Goal: Transaction & Acquisition: Obtain resource

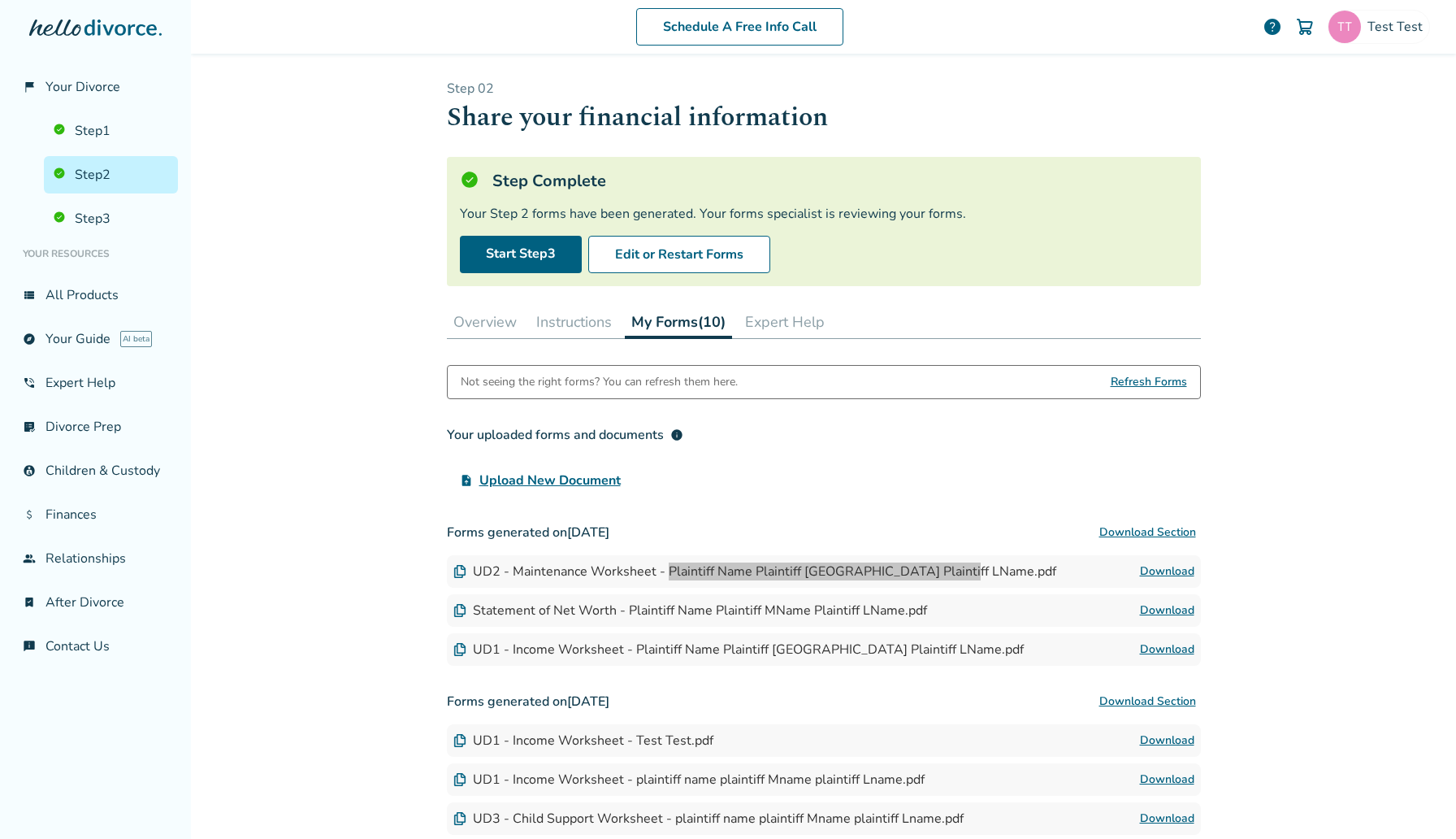
scroll to position [291, 0]
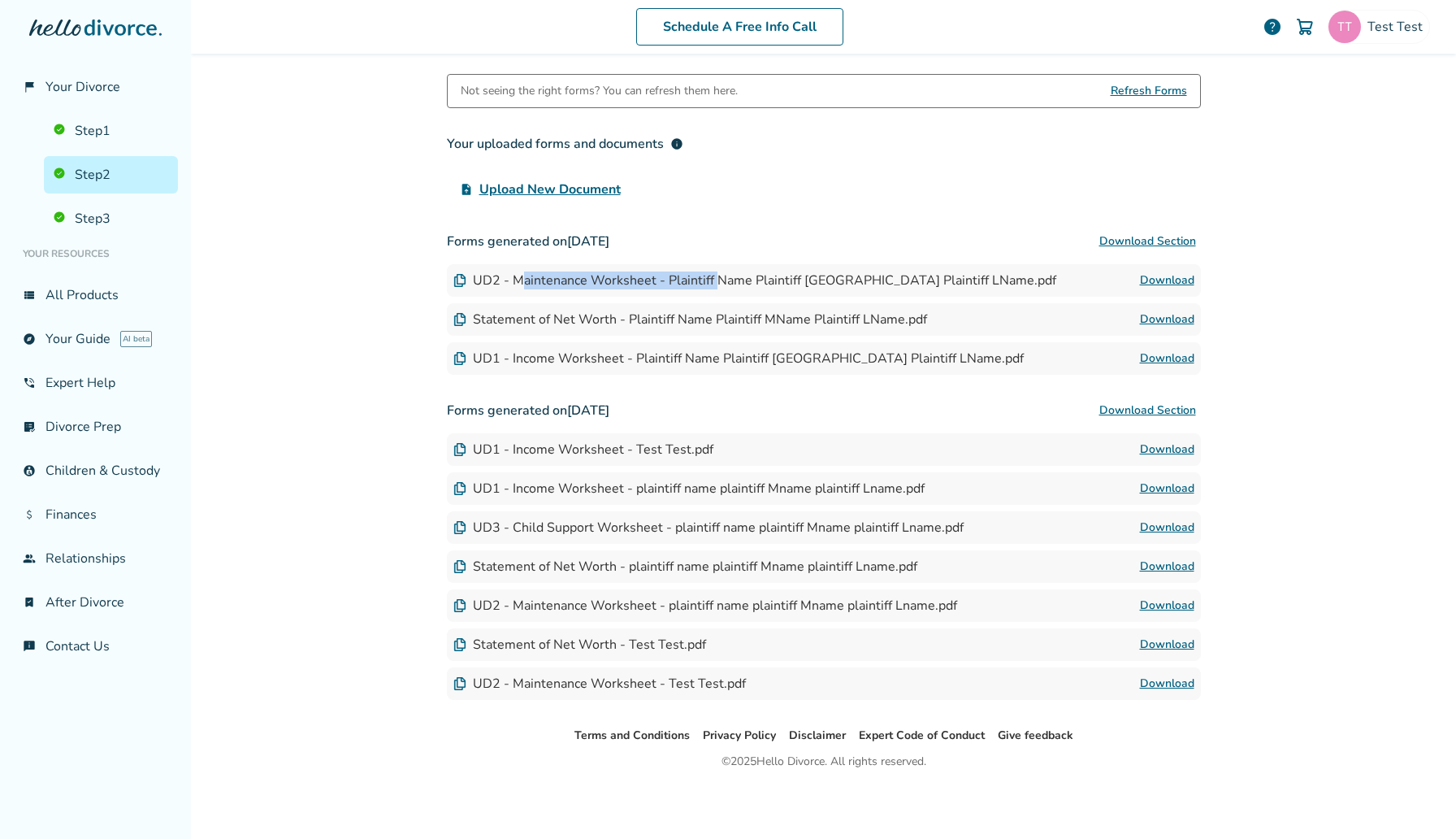
drag, startPoint x: 521, startPoint y: 284, endPoint x: 712, endPoint y: 275, distance: 191.2
click at [712, 275] on div "UD2 - Maintenance Worksheet - Plaintiff Name Plaintiff [GEOGRAPHIC_DATA] Plaint…" at bounding box center [754, 280] width 603 height 18
drag, startPoint x: 514, startPoint y: 281, endPoint x: 466, endPoint y: 278, distance: 48.1
click at [466, 278] on div "UD2 - Maintenance Worksheet - Plaintiff Name Plaintiff [GEOGRAPHIC_DATA] Plaint…" at bounding box center [754, 280] width 603 height 18
click at [1162, 279] on link "Download" at bounding box center [1166, 280] width 55 height 19
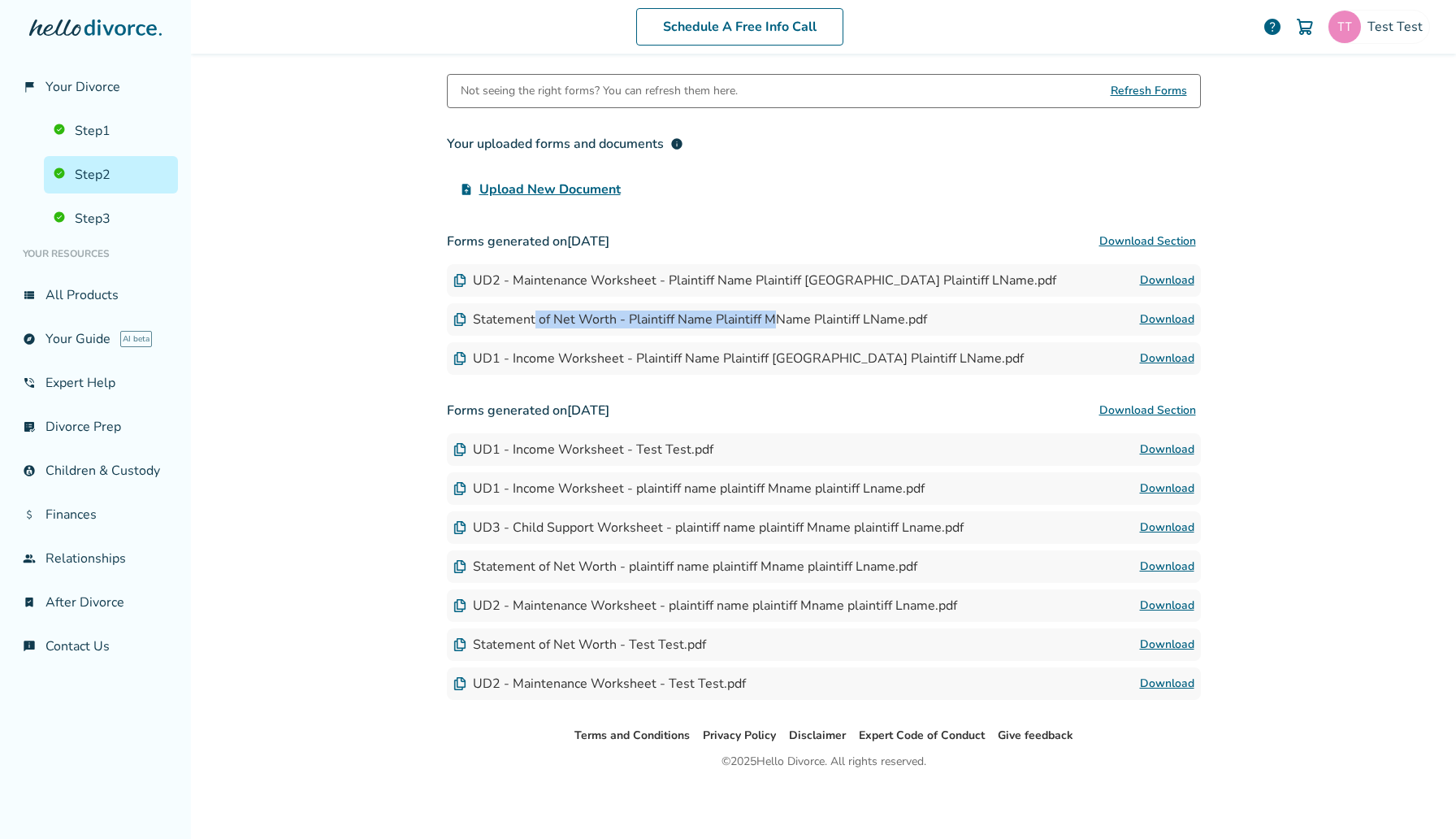
drag, startPoint x: 532, startPoint y: 327, endPoint x: 775, endPoint y: 311, distance: 243.5
click at [775, 311] on div "Statement of Net Worth - Plaintiff Name Plaintiff MName Plaintiff LName.pdf Dow…" at bounding box center [823, 318] width 754 height 32
click at [1163, 321] on link "Download" at bounding box center [1166, 319] width 55 height 19
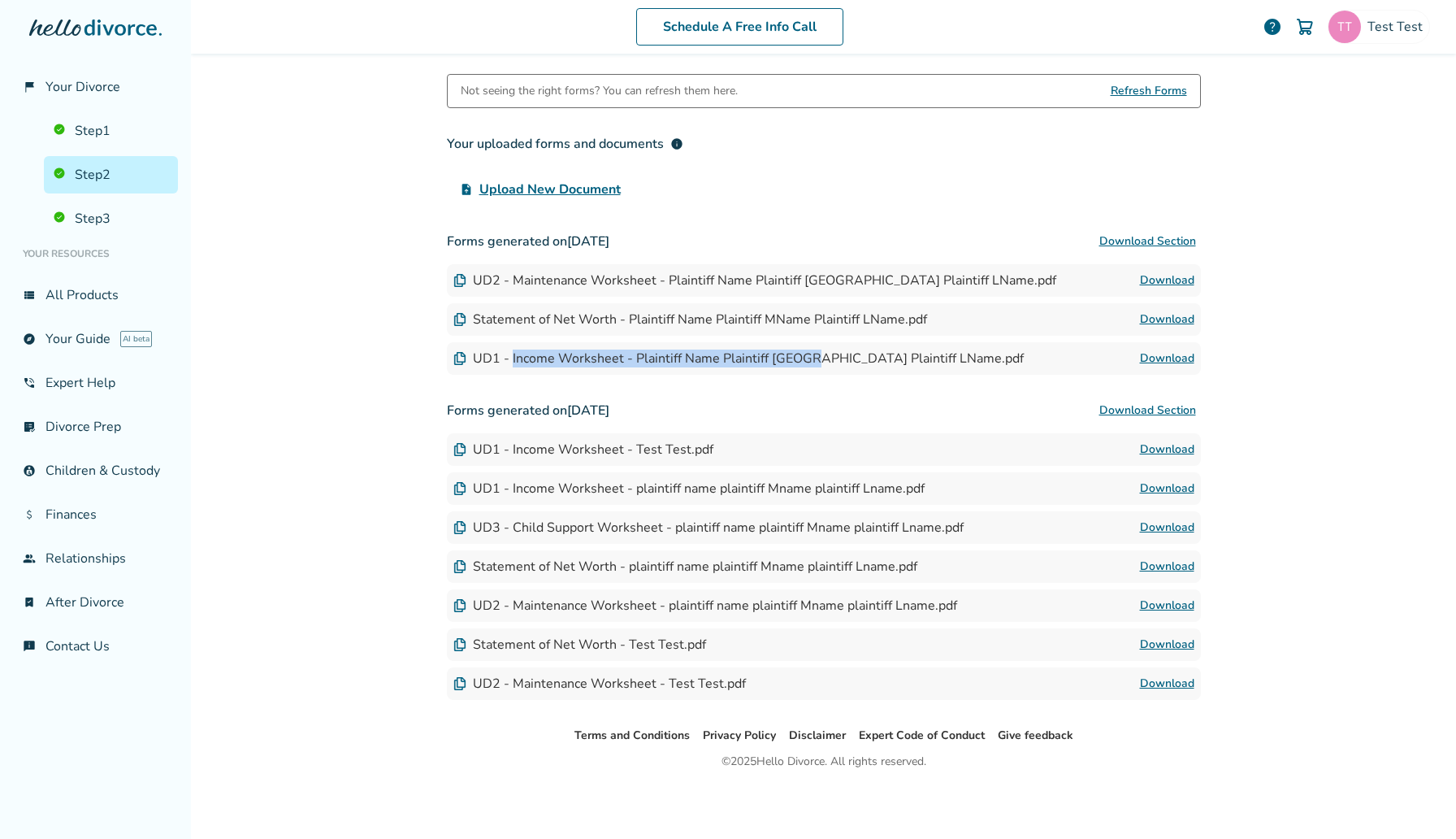
drag, startPoint x: 510, startPoint y: 359, endPoint x: 820, endPoint y: 359, distance: 310.0
click at [820, 359] on div "UD1 - Income Worksheet - Plaintiff Name Plaintiff [GEOGRAPHIC_DATA] Plaintiff L…" at bounding box center [739, 358] width 571 height 18
click at [1169, 359] on link "Download" at bounding box center [1166, 358] width 55 height 19
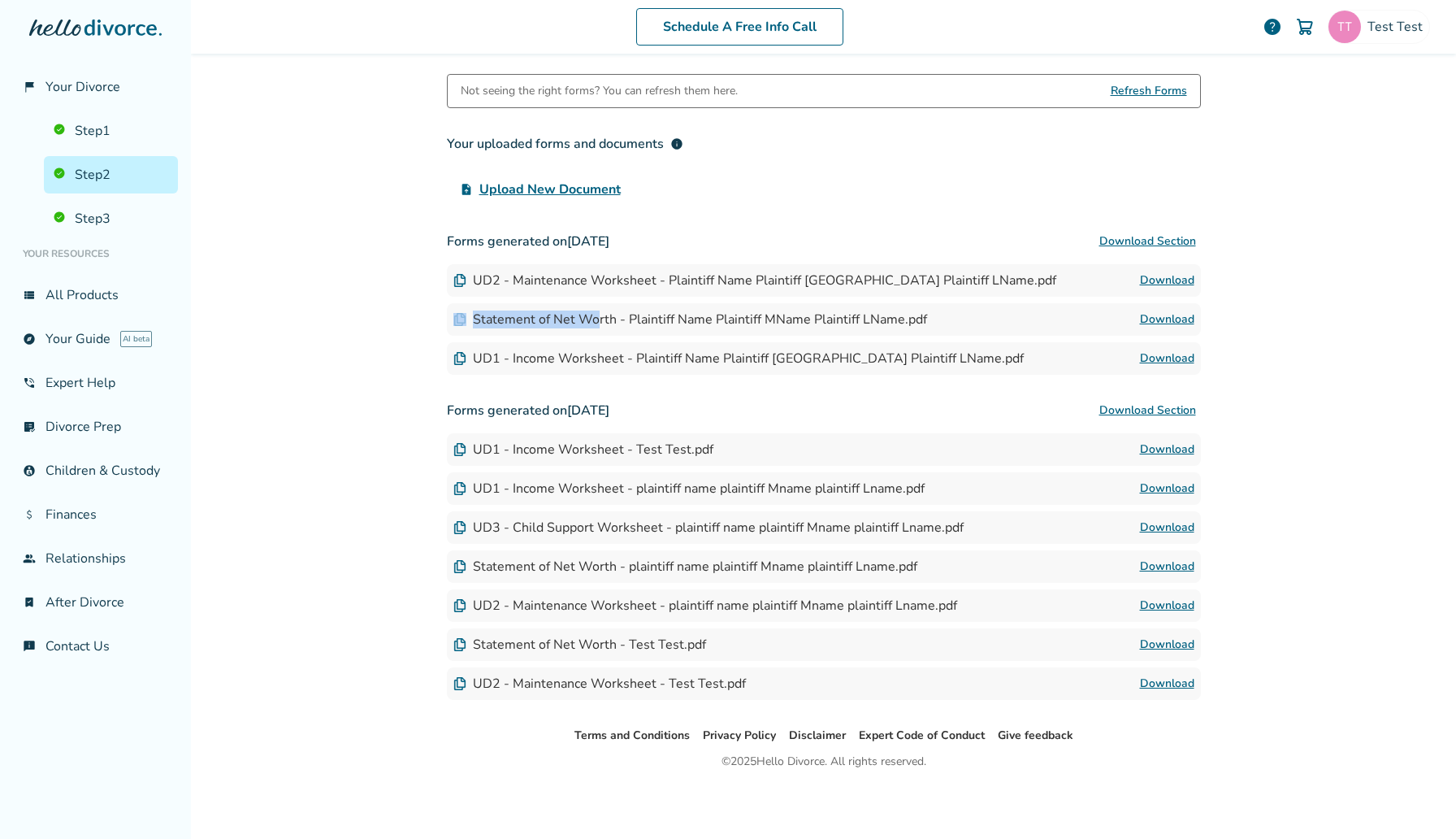
drag, startPoint x: 597, startPoint y: 315, endPoint x: 808, endPoint y: 309, distance: 211.1
click at [808, 309] on div "Statement of Net Worth - Plaintiff Name Plaintiff MName Plaintiff LName.pdf Dow…" at bounding box center [823, 318] width 754 height 32
click at [1171, 318] on link "Download" at bounding box center [1166, 319] width 55 height 19
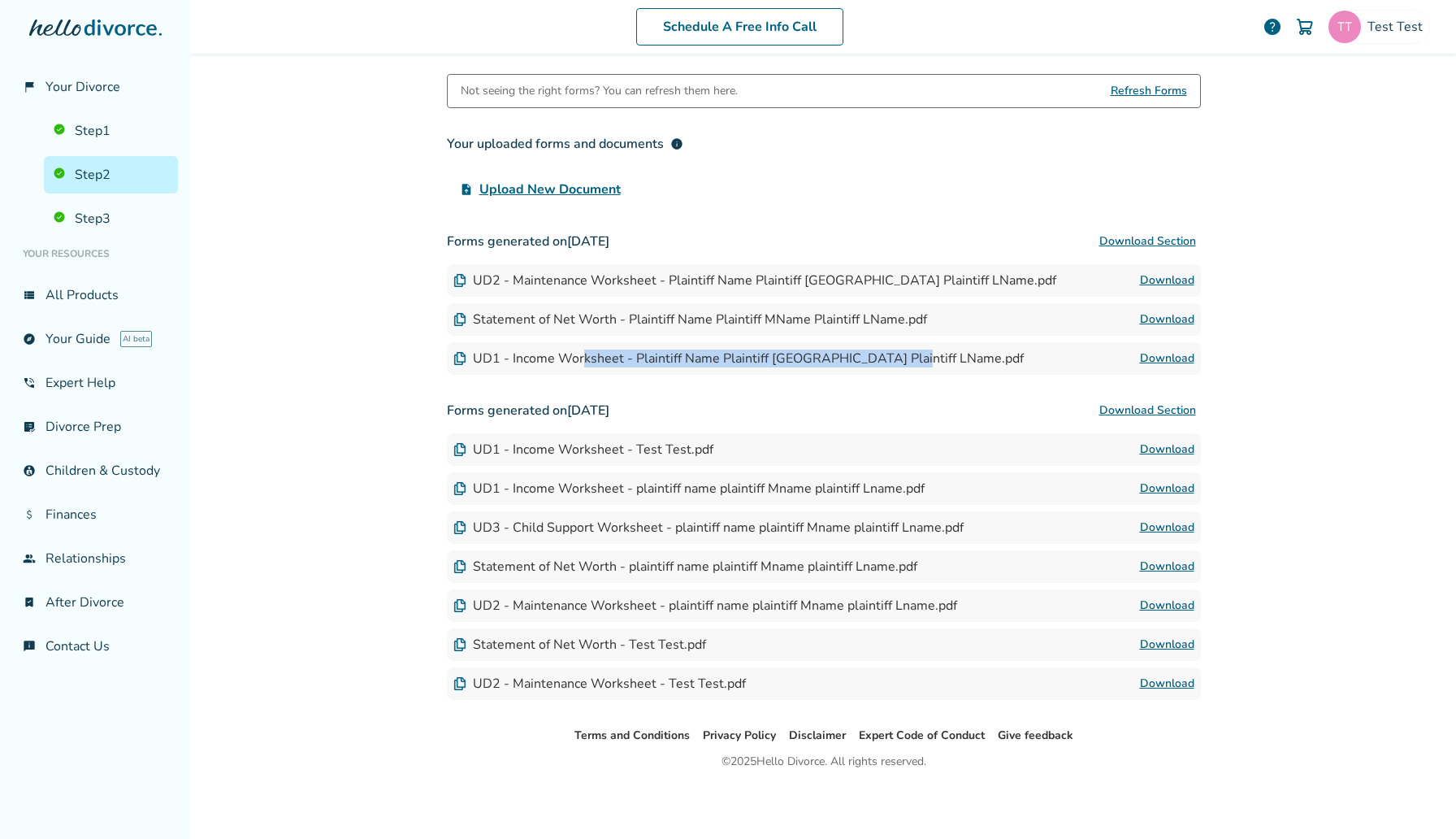
drag, startPoint x: 580, startPoint y: 363, endPoint x: 911, endPoint y: 360, distance: 331.0
click at [911, 360] on div "UD1 - Income Worksheet - Plaintiff Name Plaintiff [GEOGRAPHIC_DATA] Plaintiff L…" at bounding box center [739, 358] width 571 height 18
drag, startPoint x: 661, startPoint y: 361, endPoint x: 842, endPoint y: 346, distance: 181.6
click at [842, 346] on div "UD1 - Income Worksheet - Plaintiff Name Plaintiff MName Plaintiff LName.pdf Dow…" at bounding box center [823, 357] width 754 height 32
click at [1177, 350] on link "Download" at bounding box center [1166, 358] width 55 height 19
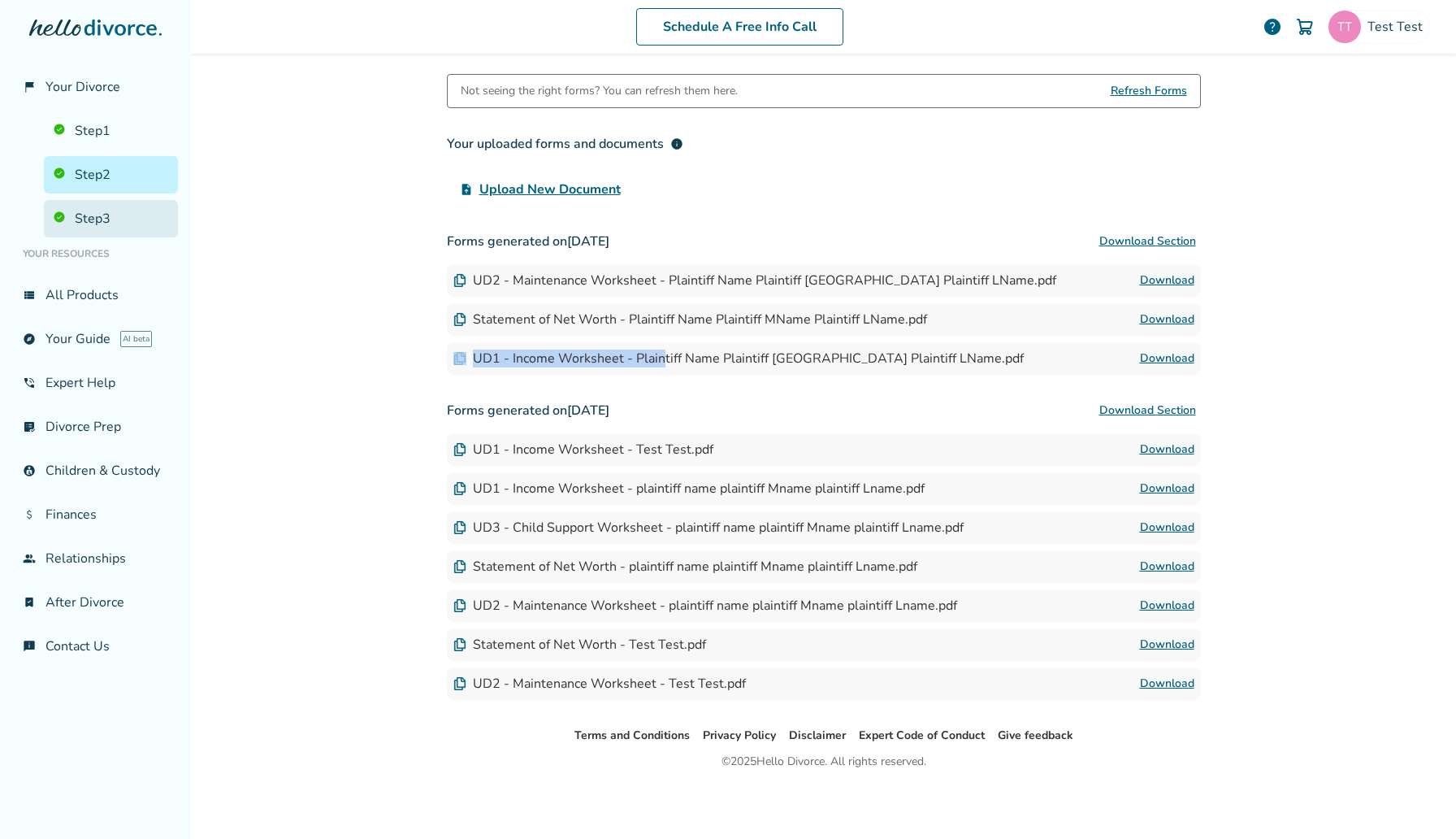
click at [167, 214] on link "Step 3" at bounding box center [111, 218] width 134 height 37
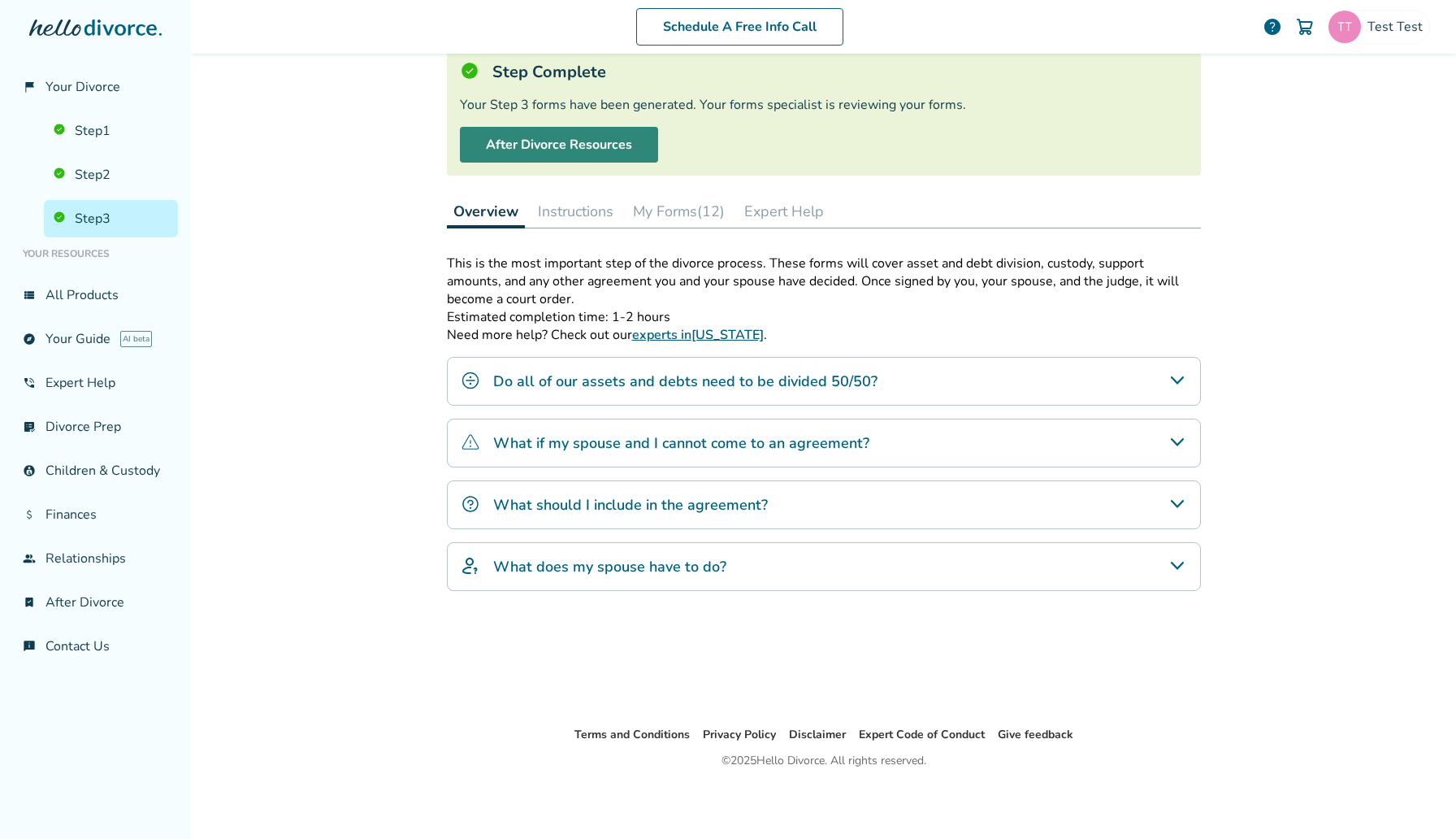
scroll to position [80, 0]
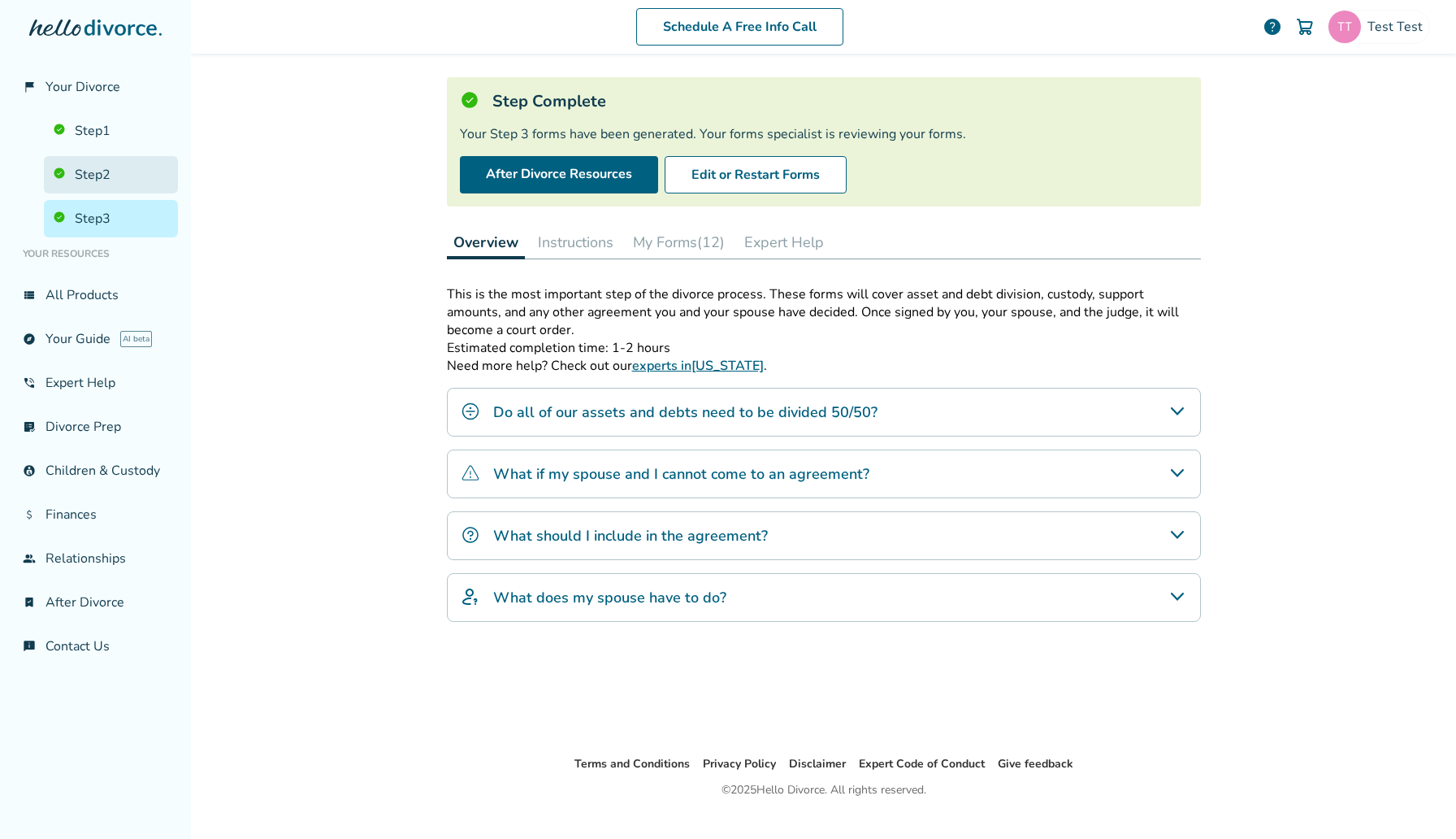
click at [127, 174] on link "Step 2" at bounding box center [111, 174] width 134 height 37
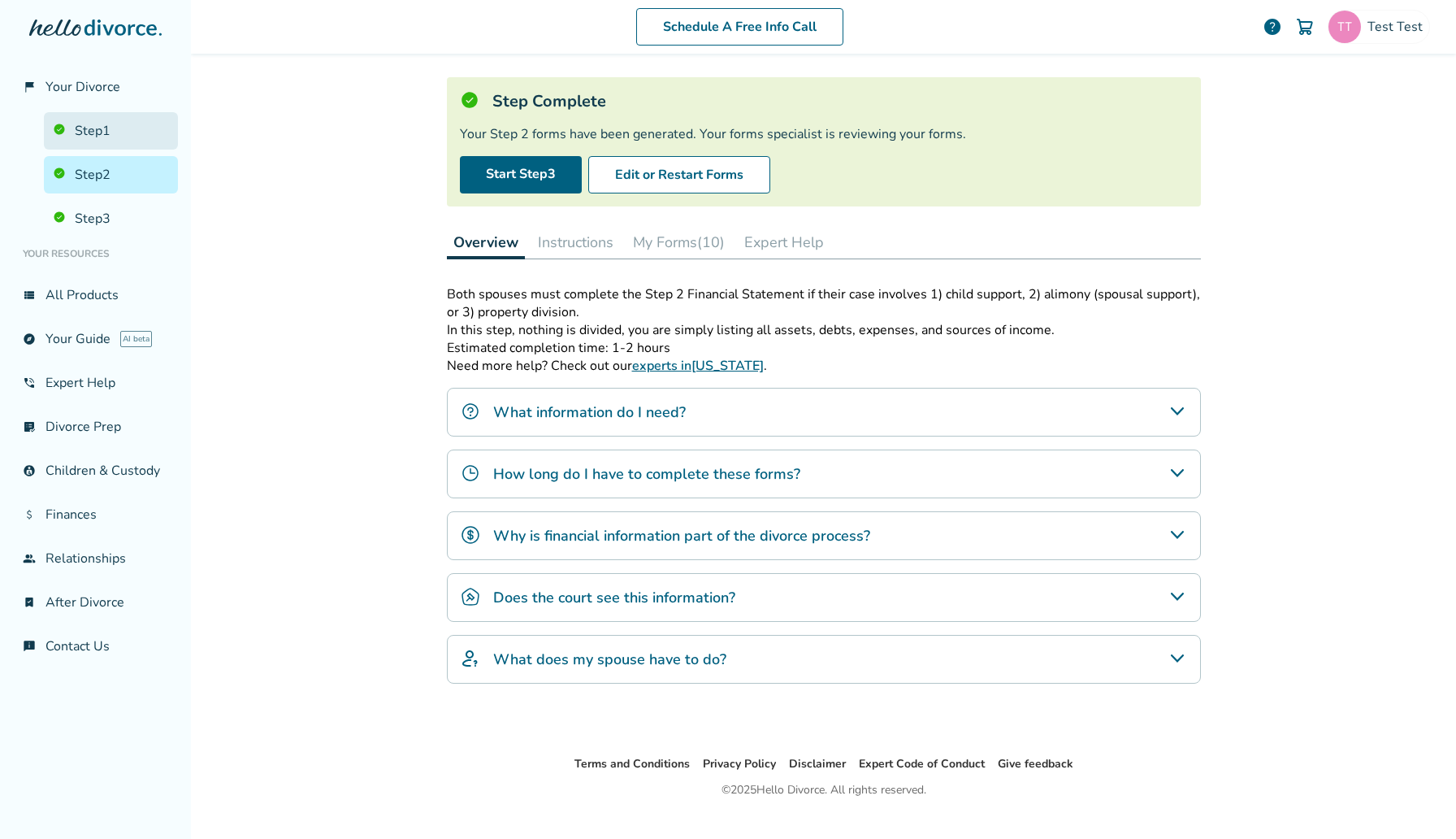
click at [127, 113] on link "Step 1" at bounding box center [111, 130] width 134 height 37
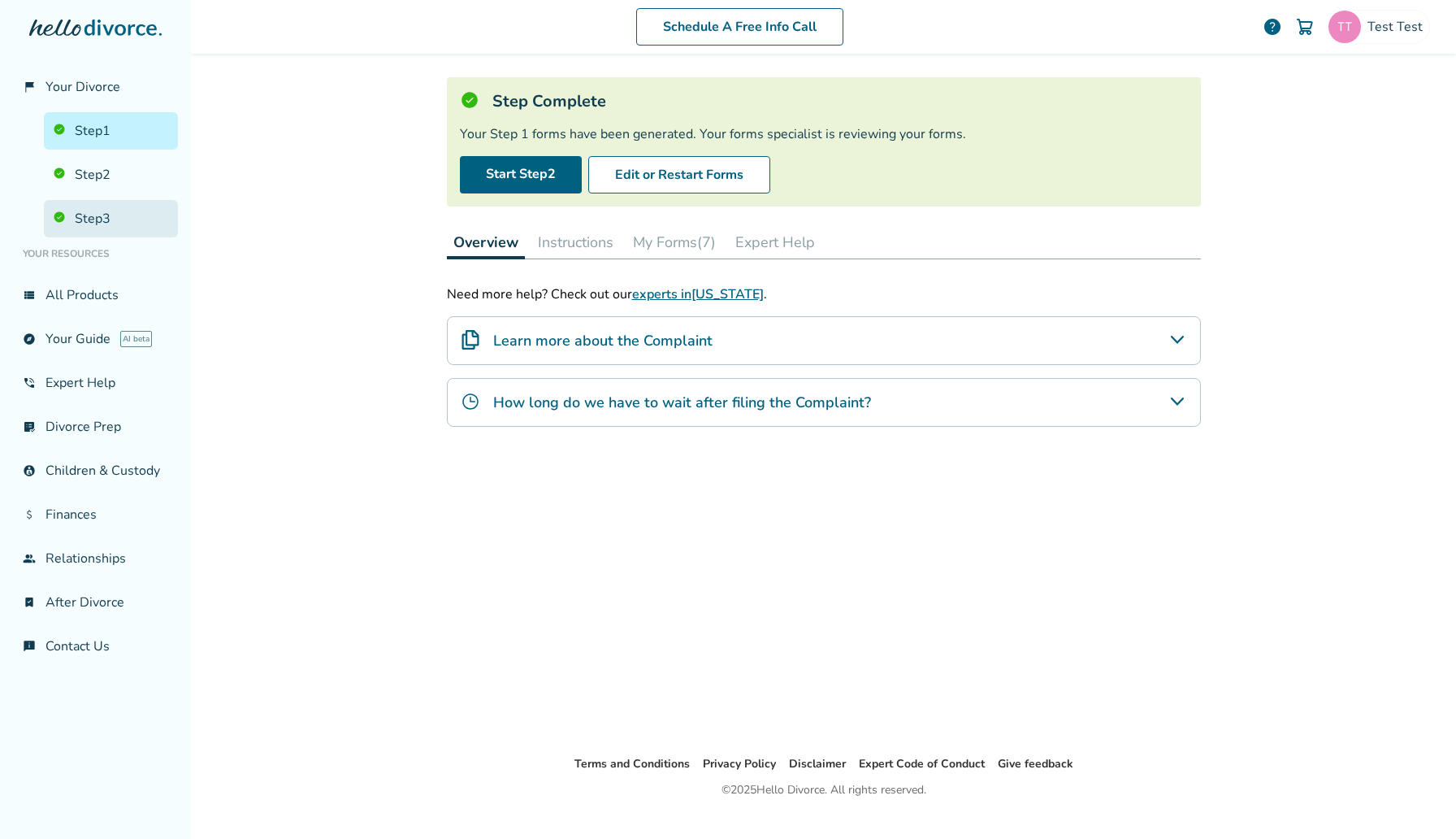
click at [169, 221] on link "Step 3" at bounding box center [111, 218] width 134 height 37
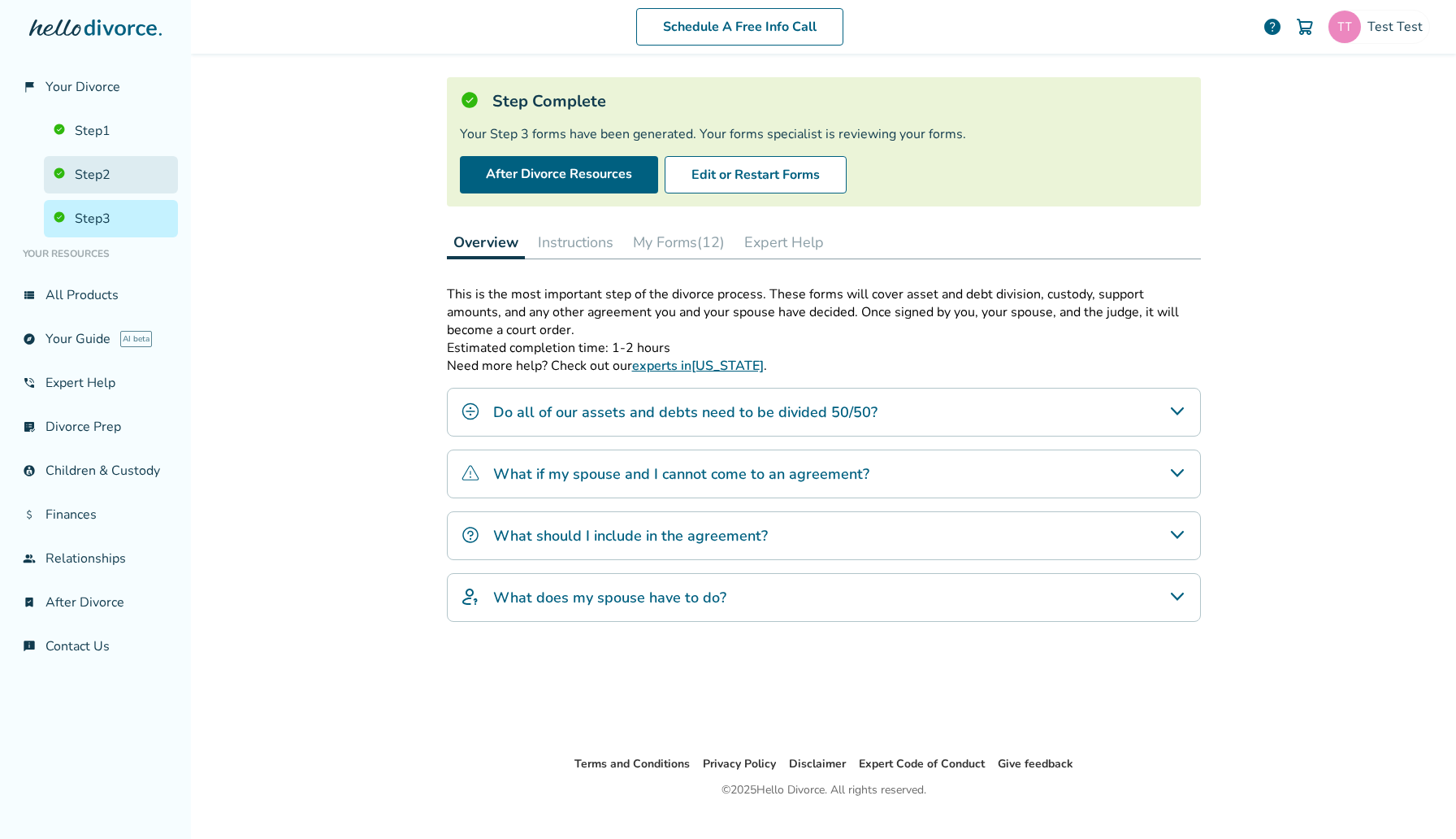
click at [136, 186] on link "Step 2" at bounding box center [111, 174] width 134 height 37
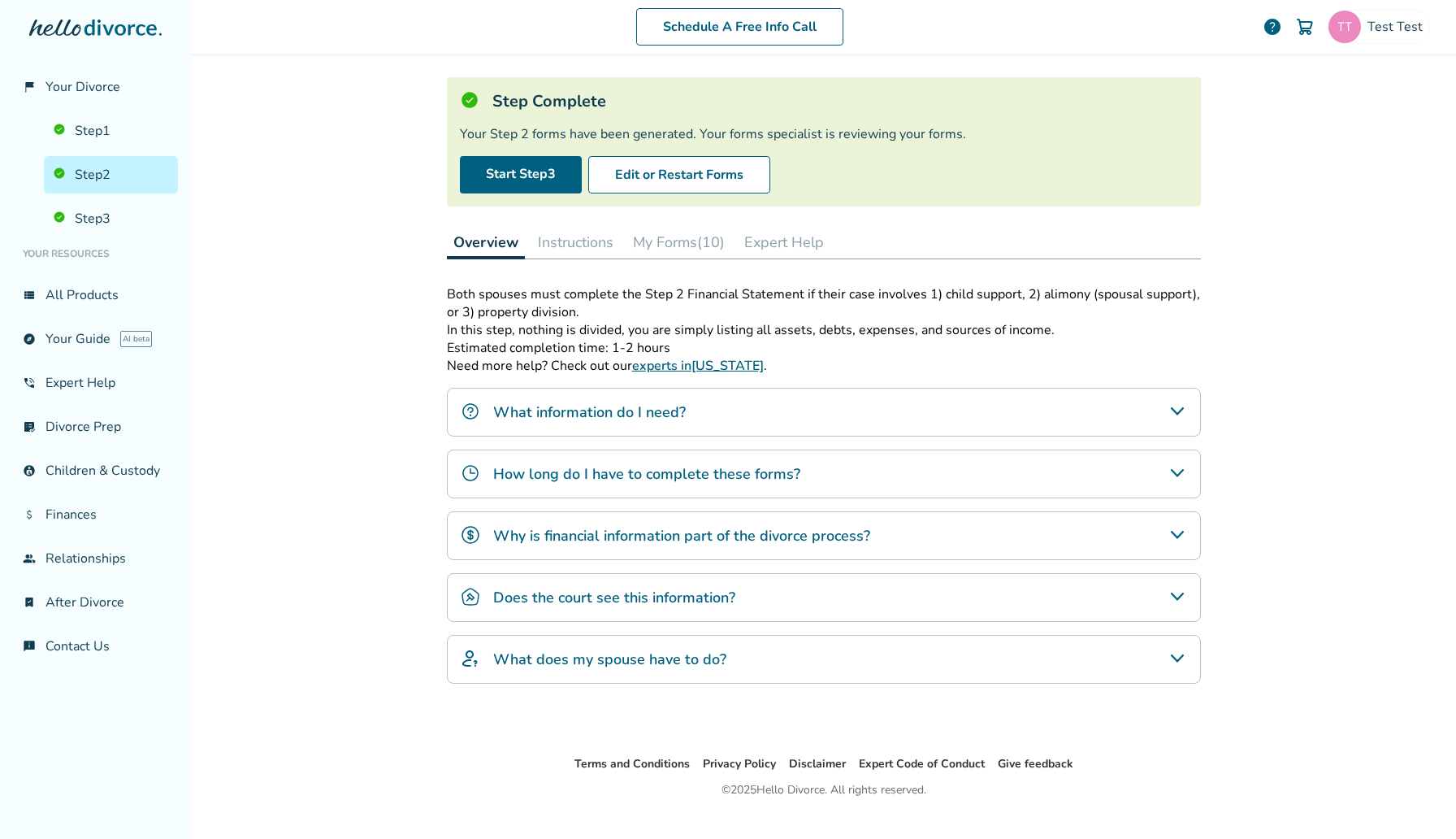
click at [700, 242] on button "My Forms (10)" at bounding box center [678, 241] width 105 height 32
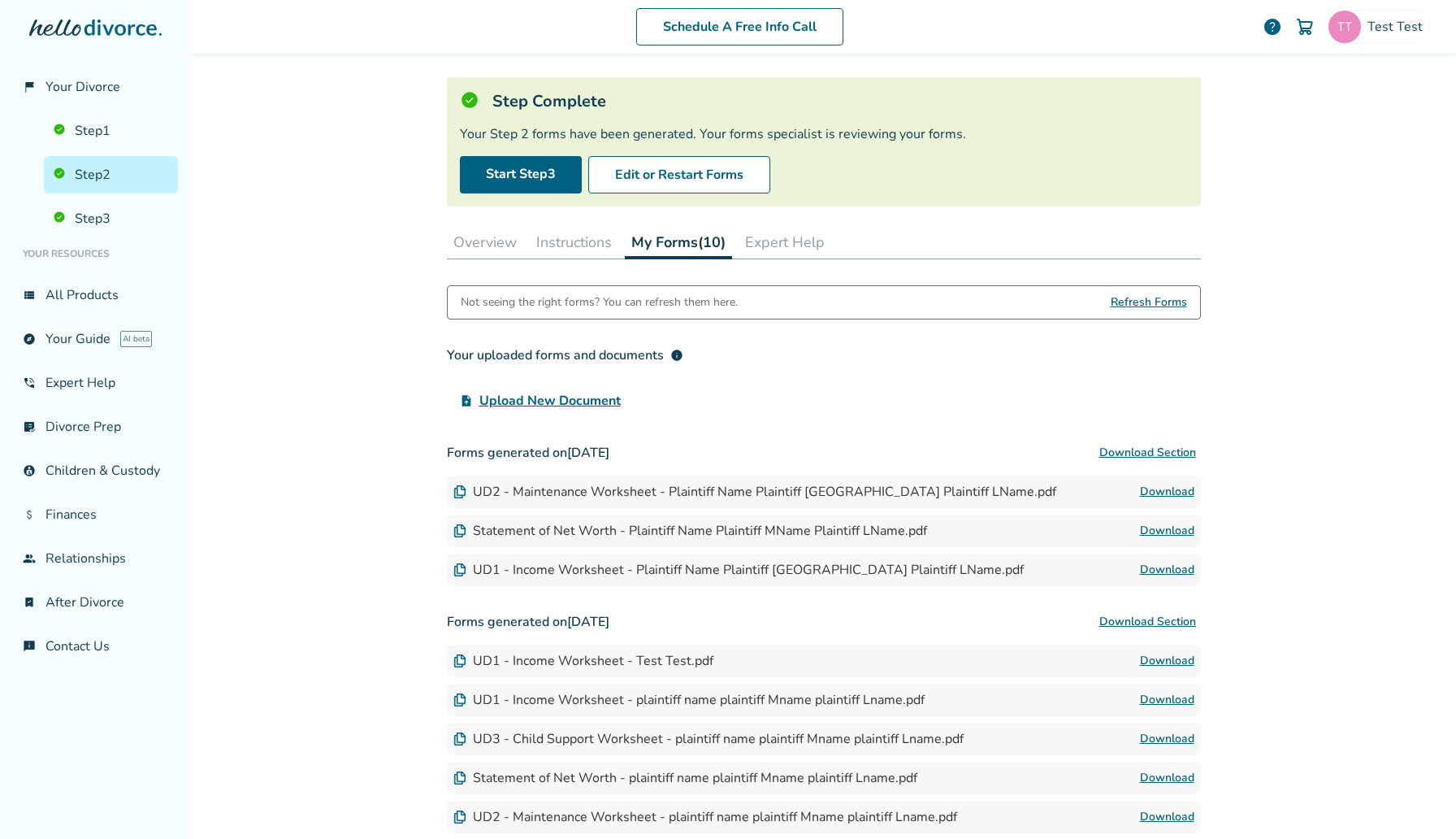
click at [1389, 3] on div "Schedule A Free Info Call Test Test help" at bounding box center [823, 26] width 1239 height 63
click at [1378, 26] on span "Test Test" at bounding box center [1398, 27] width 62 height 18
click at [1339, 87] on span "[EMAIL_ADDRESS][DOMAIN_NAME]" at bounding box center [1321, 101] width 216 height 36
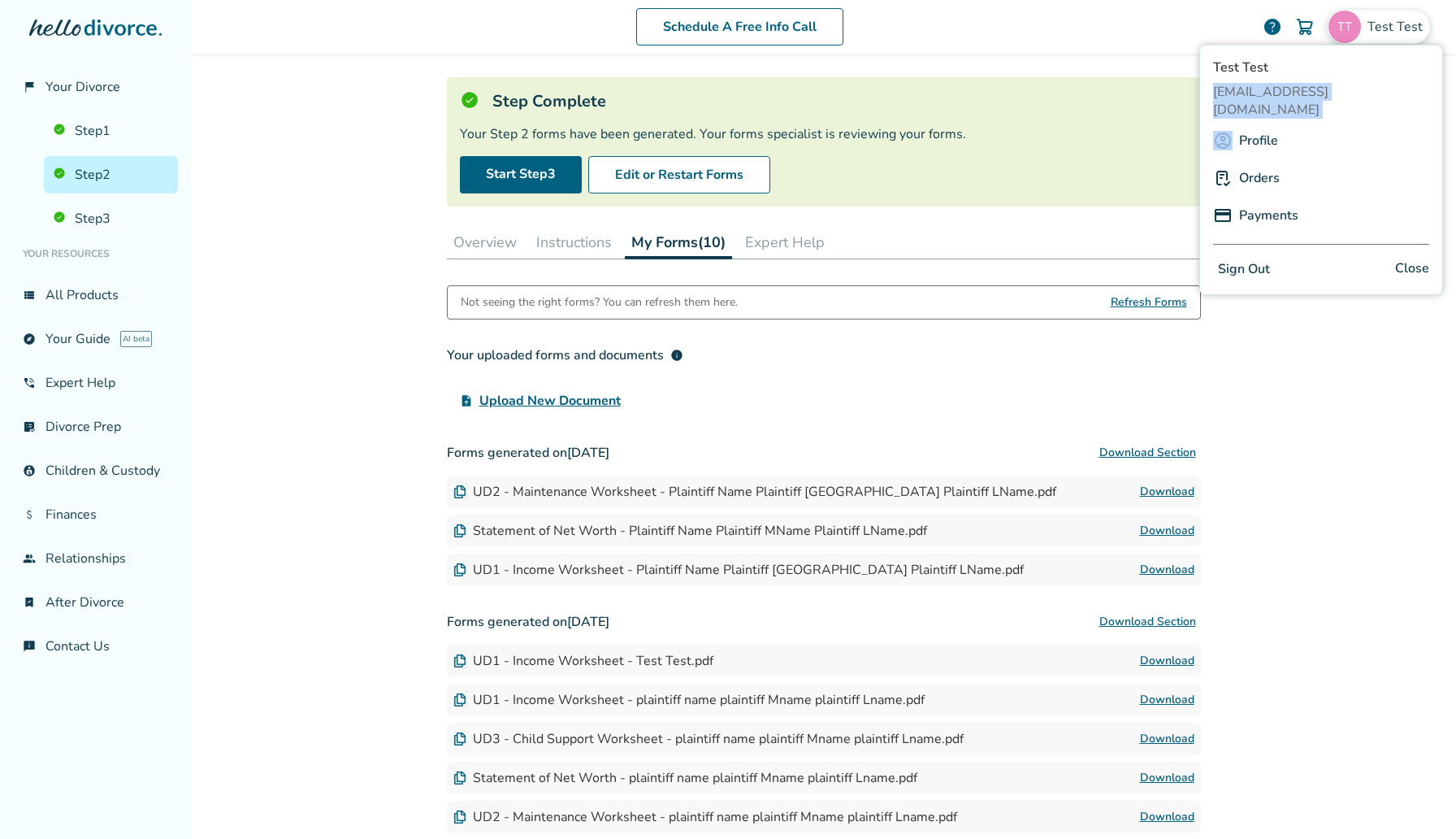
copy span "[EMAIL_ADDRESS][DOMAIN_NAME]"
click at [696, 170] on button "Edit or Restart Forms" at bounding box center [679, 174] width 182 height 37
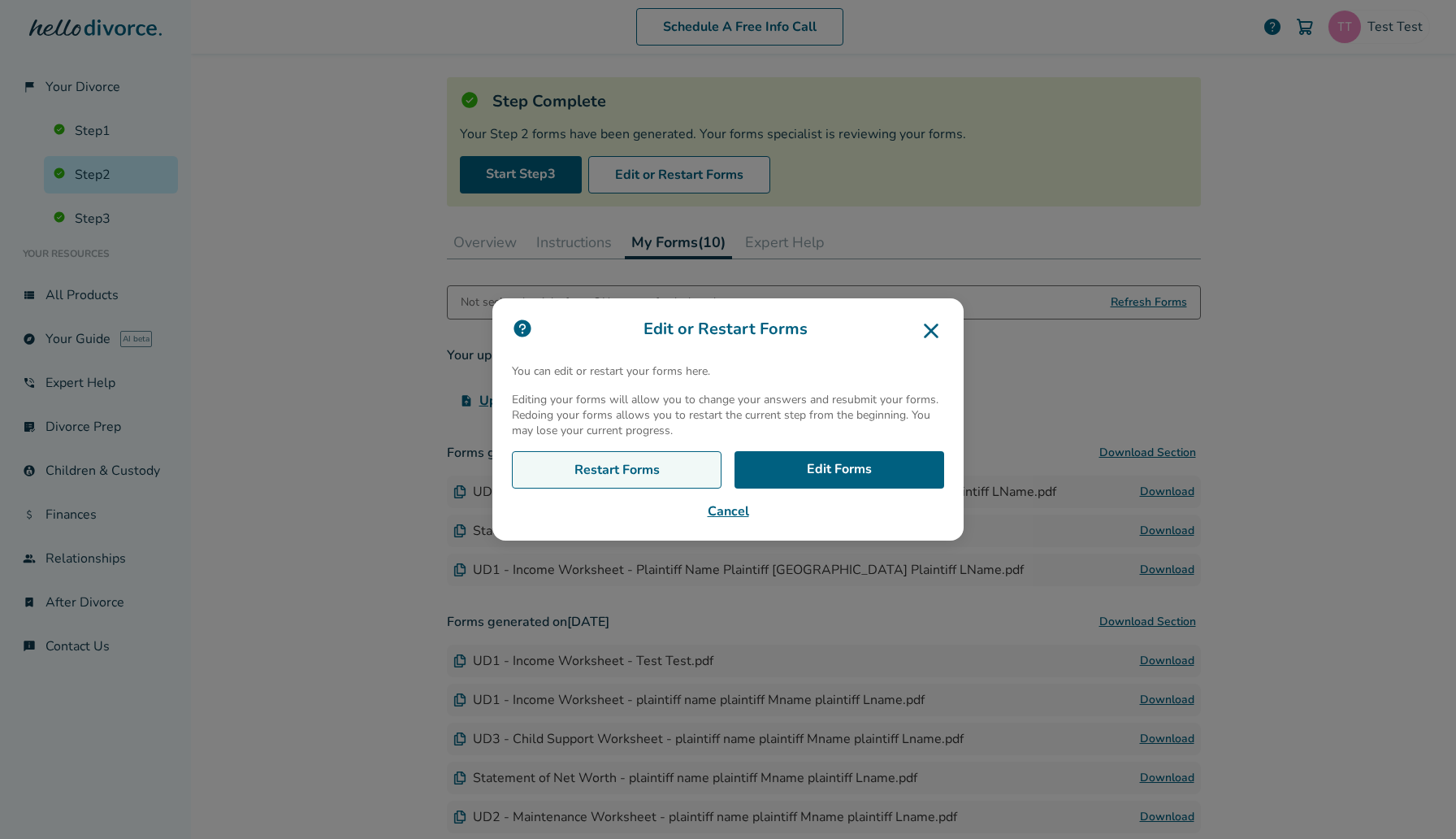
click at [651, 478] on link "Restart Forms" at bounding box center [617, 469] width 210 height 37
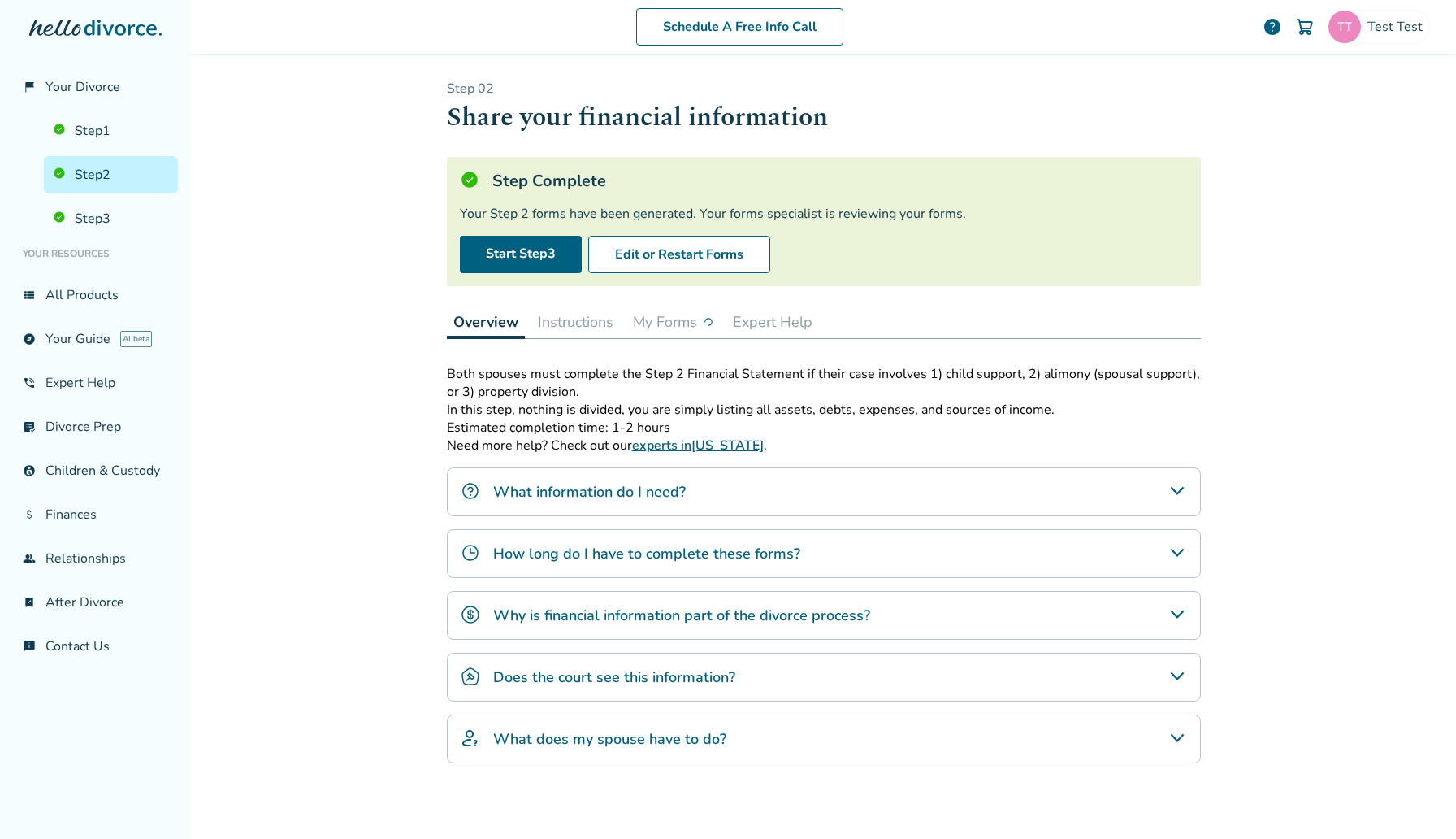
click at [687, 310] on button "My Forms" at bounding box center [673, 321] width 94 height 32
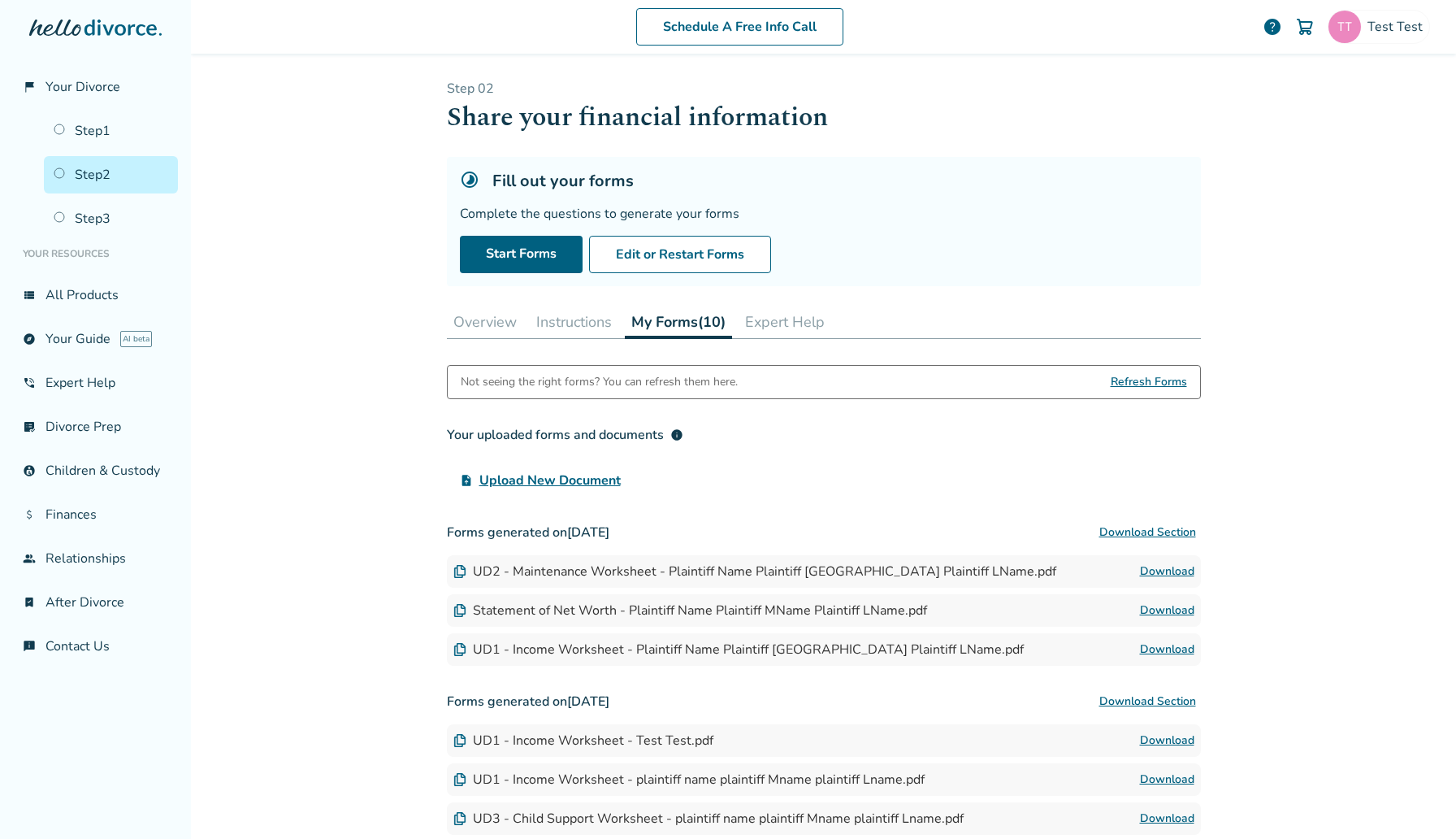
click at [554, 333] on button "Instructions" at bounding box center [574, 321] width 88 height 32
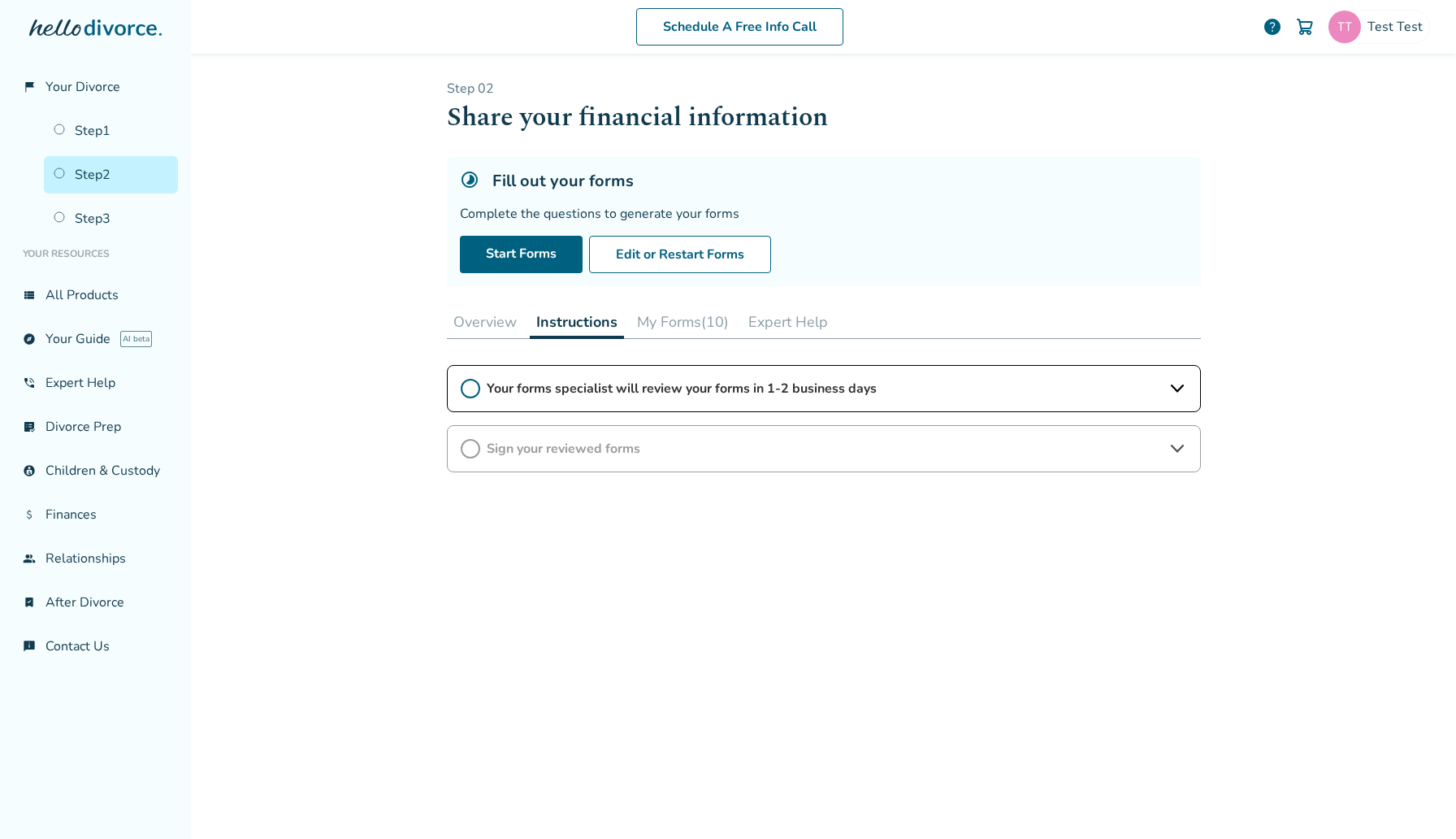
click at [741, 324] on div "Overview Instructions My Forms (10) Expert Help" at bounding box center [823, 322] width 754 height 33
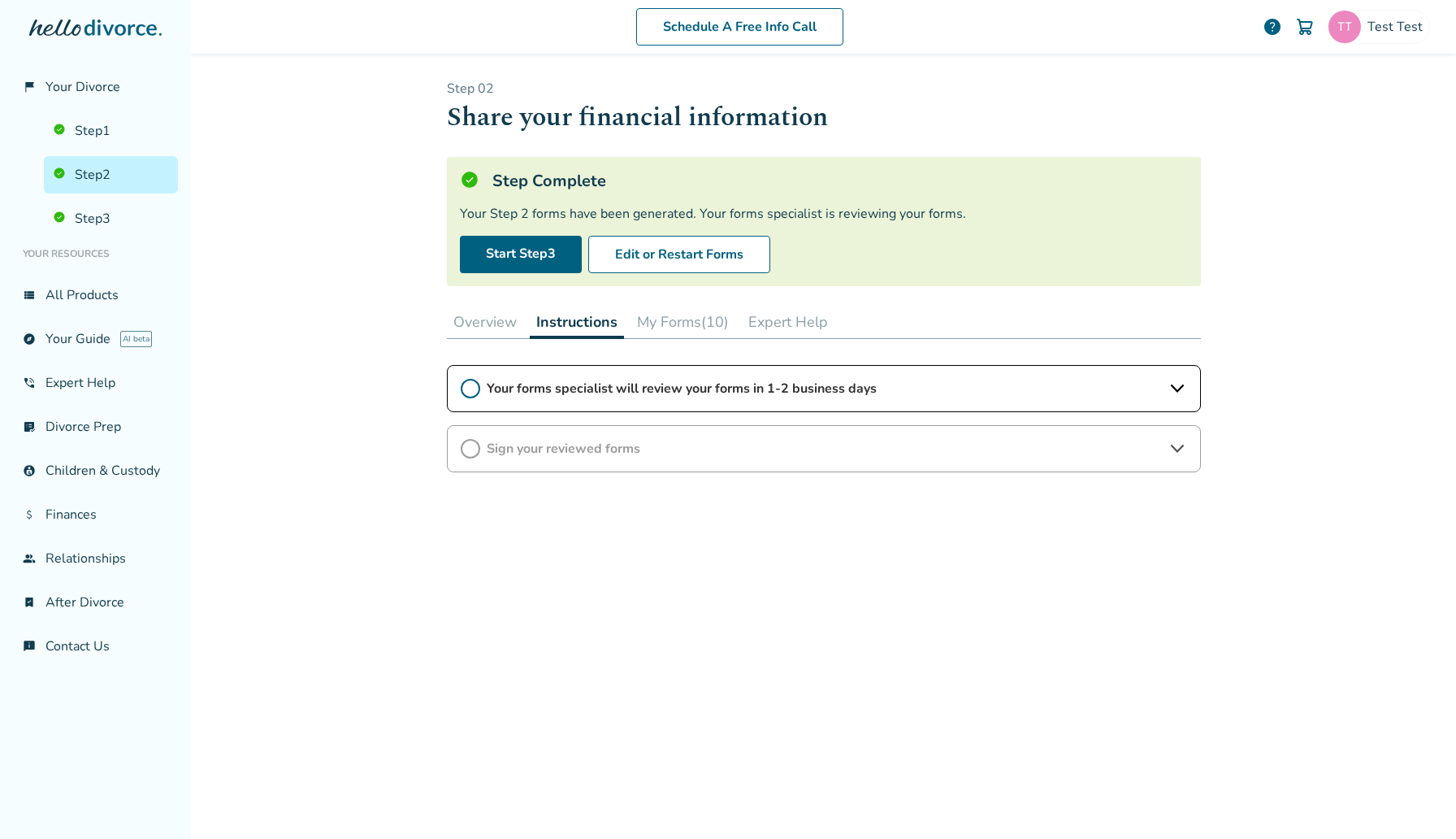
click at [713, 324] on button "My Forms (10)" at bounding box center [682, 321] width 105 height 32
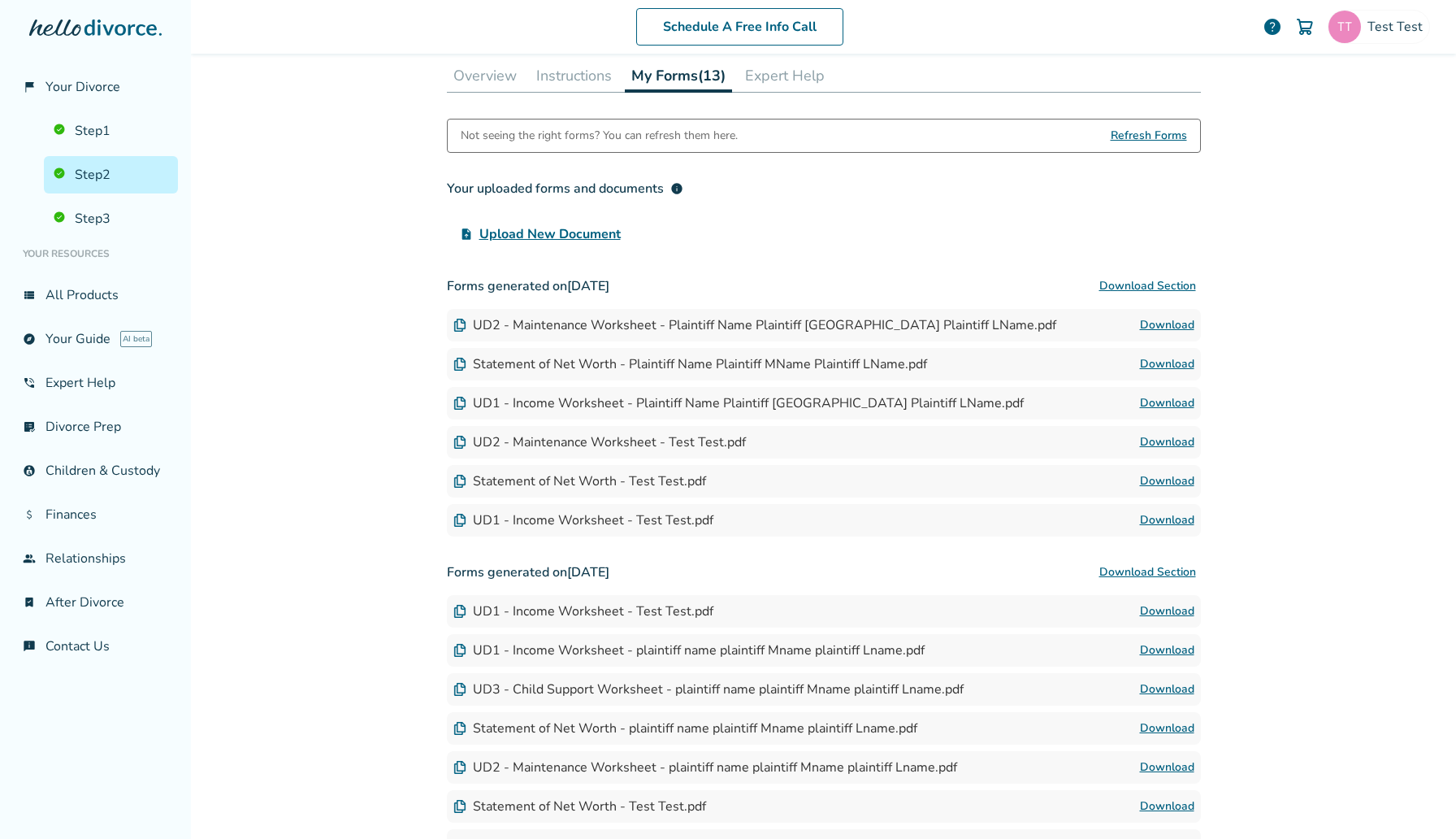
scroll to position [243, 0]
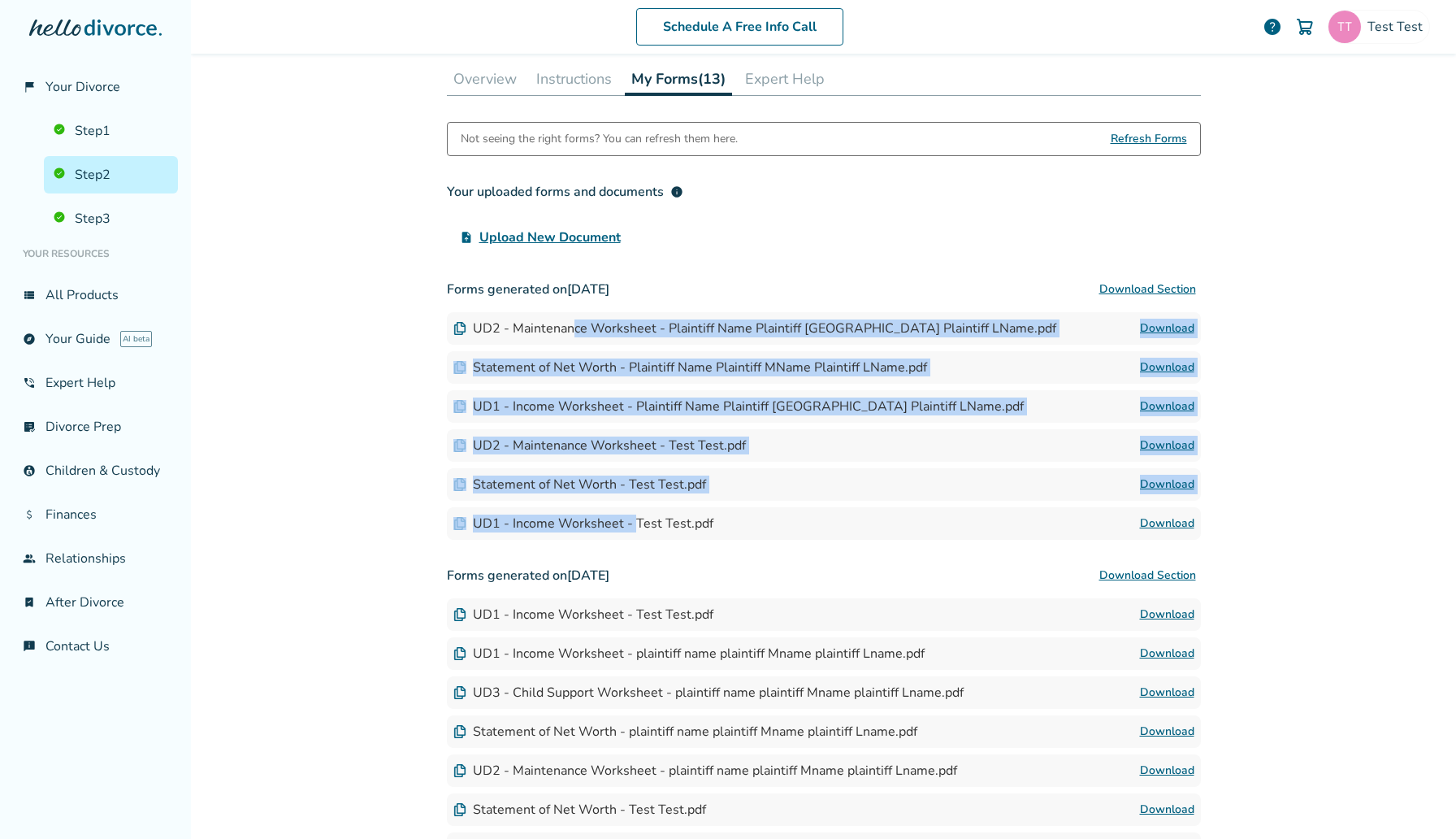
drag, startPoint x: 571, startPoint y: 334, endPoint x: 634, endPoint y: 515, distance: 191.7
click at [634, 515] on div "Forms generated on [DATE] Download Section UD2 - Maintenance Worksheet - Plaint…" at bounding box center [823, 406] width 754 height 266
drag, startPoint x: 673, startPoint y: 521, endPoint x: 461, endPoint y: 330, distance: 285.4
click at [461, 330] on div "Forms generated on [DATE] Download Section UD2 - Maintenance Worksheet - Plaint…" at bounding box center [823, 406] width 754 height 266
drag, startPoint x: 425, startPoint y: 323, endPoint x: 1098, endPoint y: 552, distance: 710.9
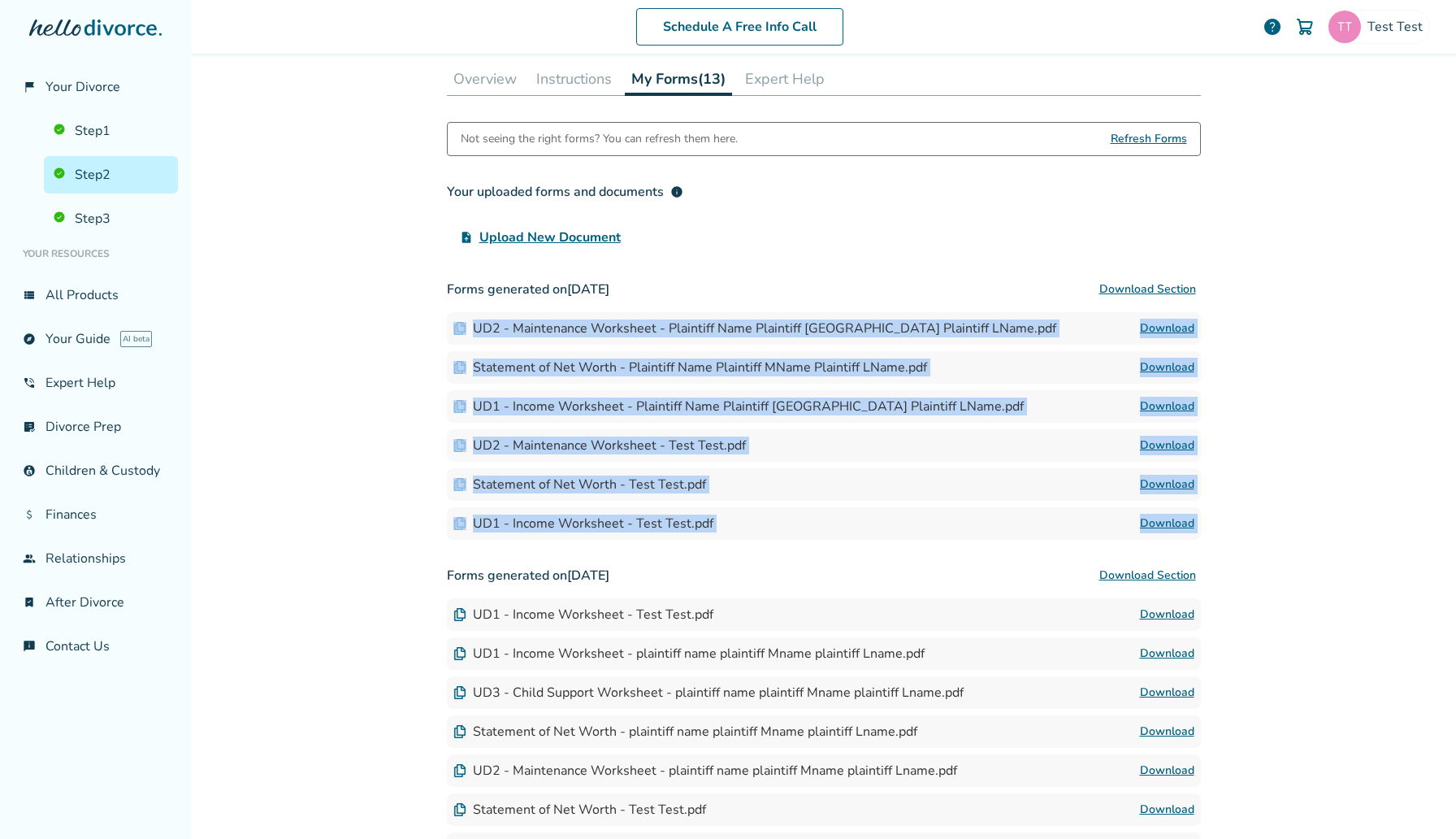
click at [1098, 552] on div "Schedule A Free Info Call Test Test help Schedule A Free Call Test Test [EMAIL_…" at bounding box center [823, 419] width 1264 height 839
click at [1098, 552] on div "Not seeing the right forms? You can refresh them here. Refresh Forms Your uploa…" at bounding box center [823, 494] width 754 height 743
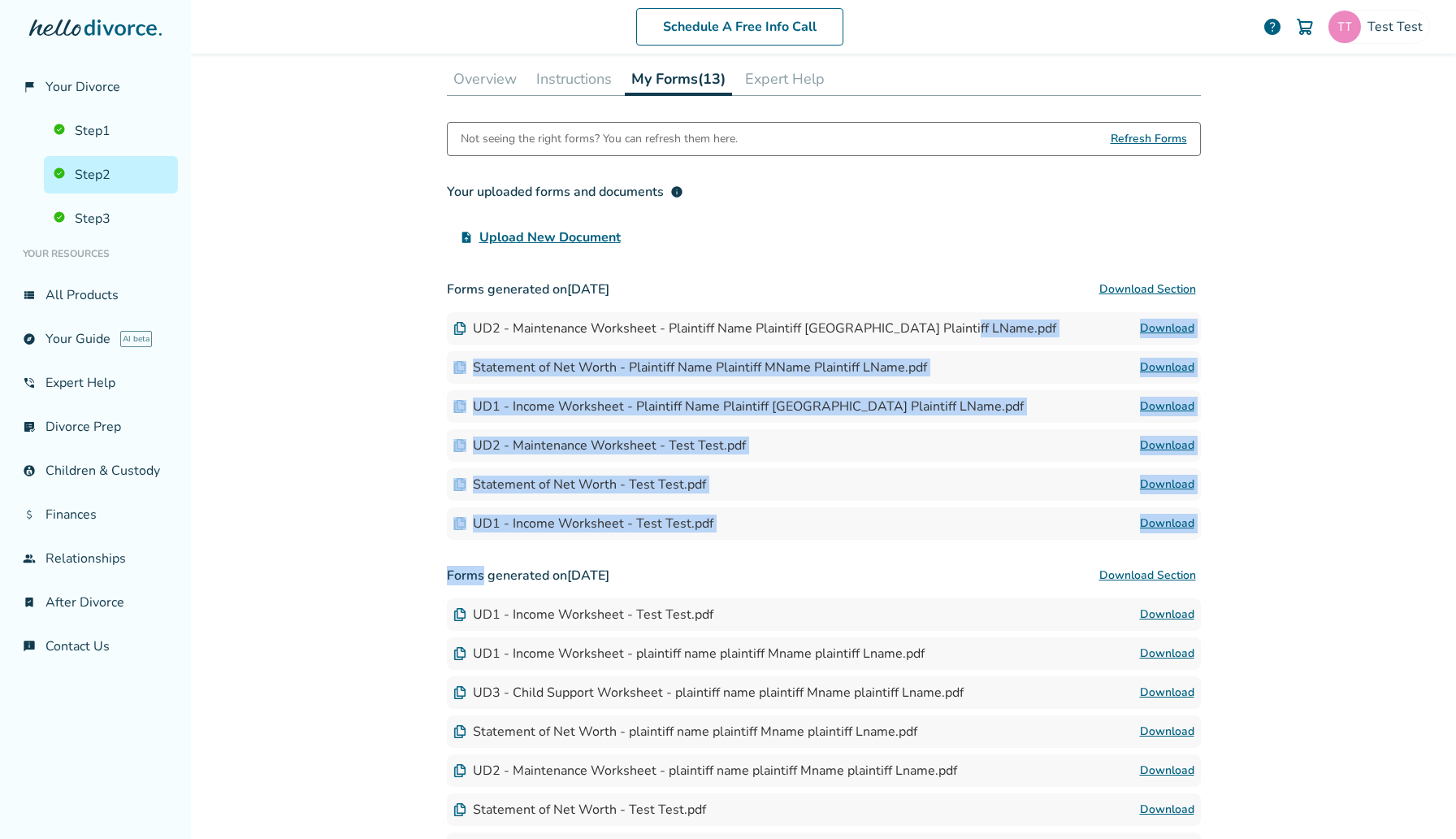
drag, startPoint x: 1098, startPoint y: 552, endPoint x: 507, endPoint y: 334, distance: 629.9
click at [507, 334] on div "Not seeing the right forms? You can refresh them here. Refresh Forms Your uploa…" at bounding box center [823, 494] width 754 height 743
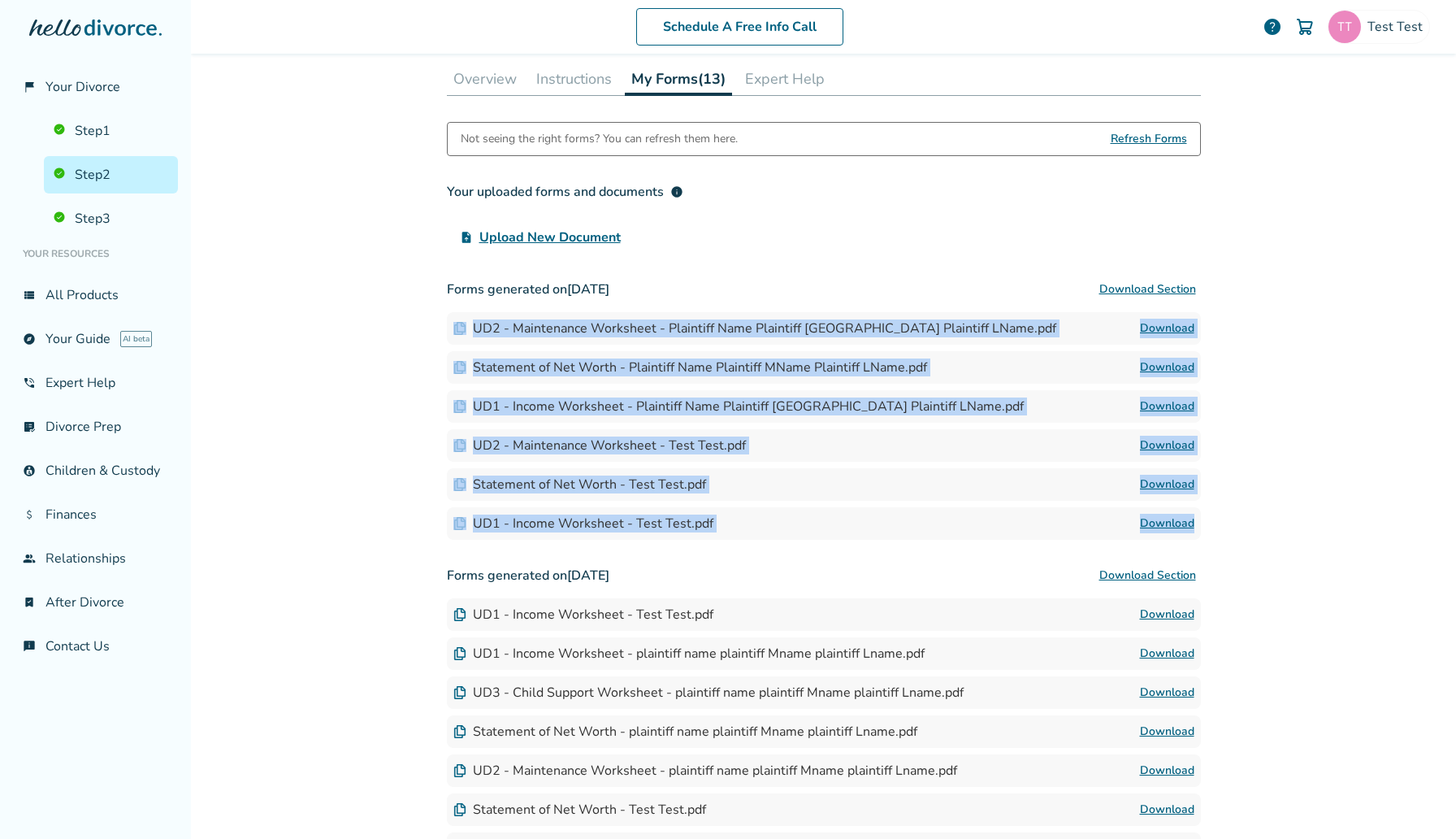
drag, startPoint x: 428, startPoint y: 312, endPoint x: 1227, endPoint y: 527, distance: 827.4
click at [1227, 527] on div "Schedule A Free Info Call Test Test help Schedule A Free Call Test Test [EMAIL_…" at bounding box center [823, 419] width 1264 height 839
drag, startPoint x: 1227, startPoint y: 527, endPoint x: 327, endPoint y: 309, distance: 926.0
click at [327, 309] on div "Schedule A Free Info Call Test Test help Schedule A Free Call Test Test [EMAIL_…" at bounding box center [823, 419] width 1264 height 839
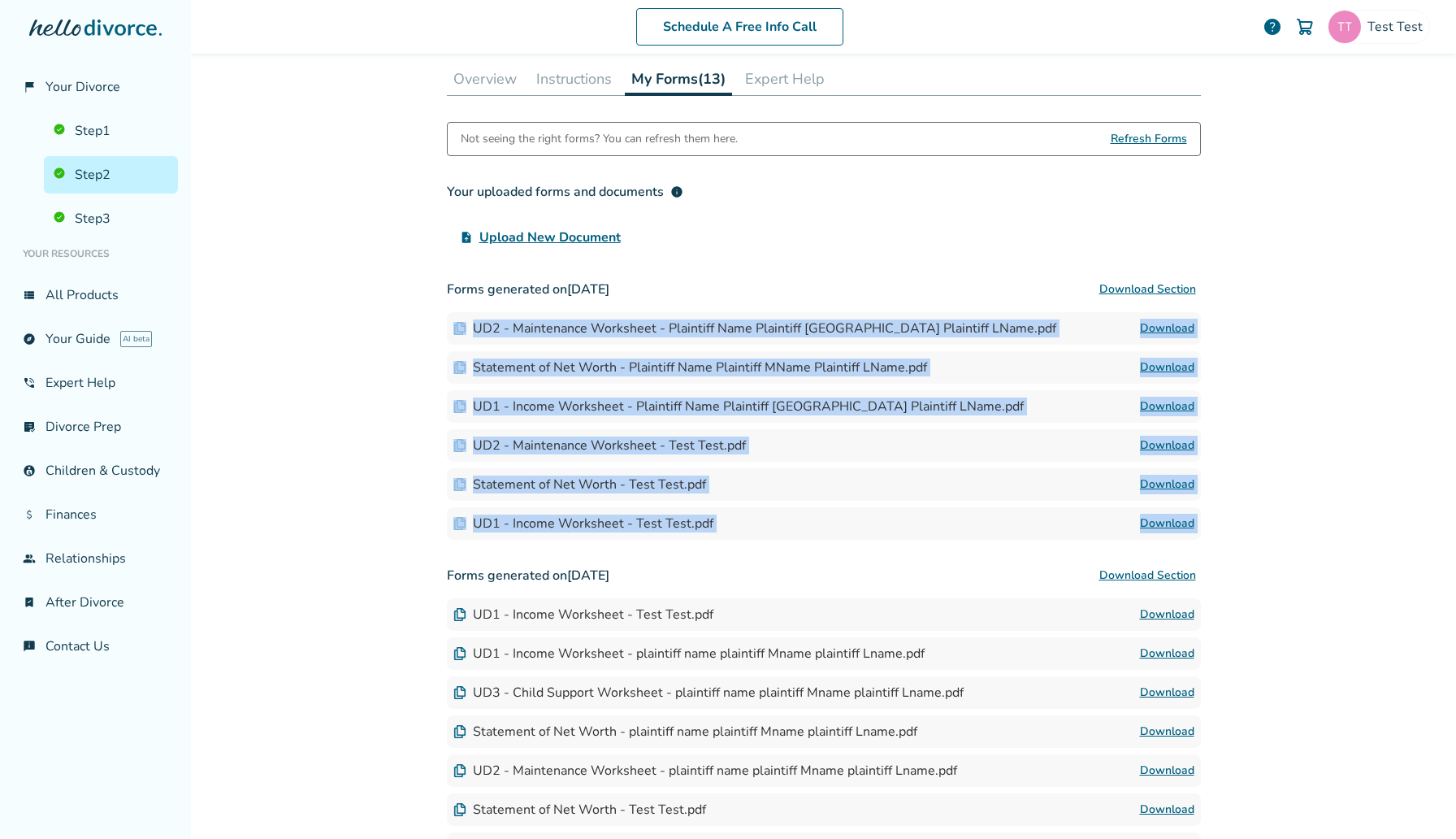
click at [327, 309] on div "Schedule A Free Info Call Test Test help Schedule A Free Call Test Test [EMAIL_…" at bounding box center [823, 419] width 1264 height 839
drag, startPoint x: 1278, startPoint y: 515, endPoint x: 709, endPoint y: 298, distance: 609.0
click at [709, 298] on div "Schedule A Free Info Call Test Test help Schedule A Free Call Test Test [EMAIL_…" at bounding box center [823, 419] width 1264 height 839
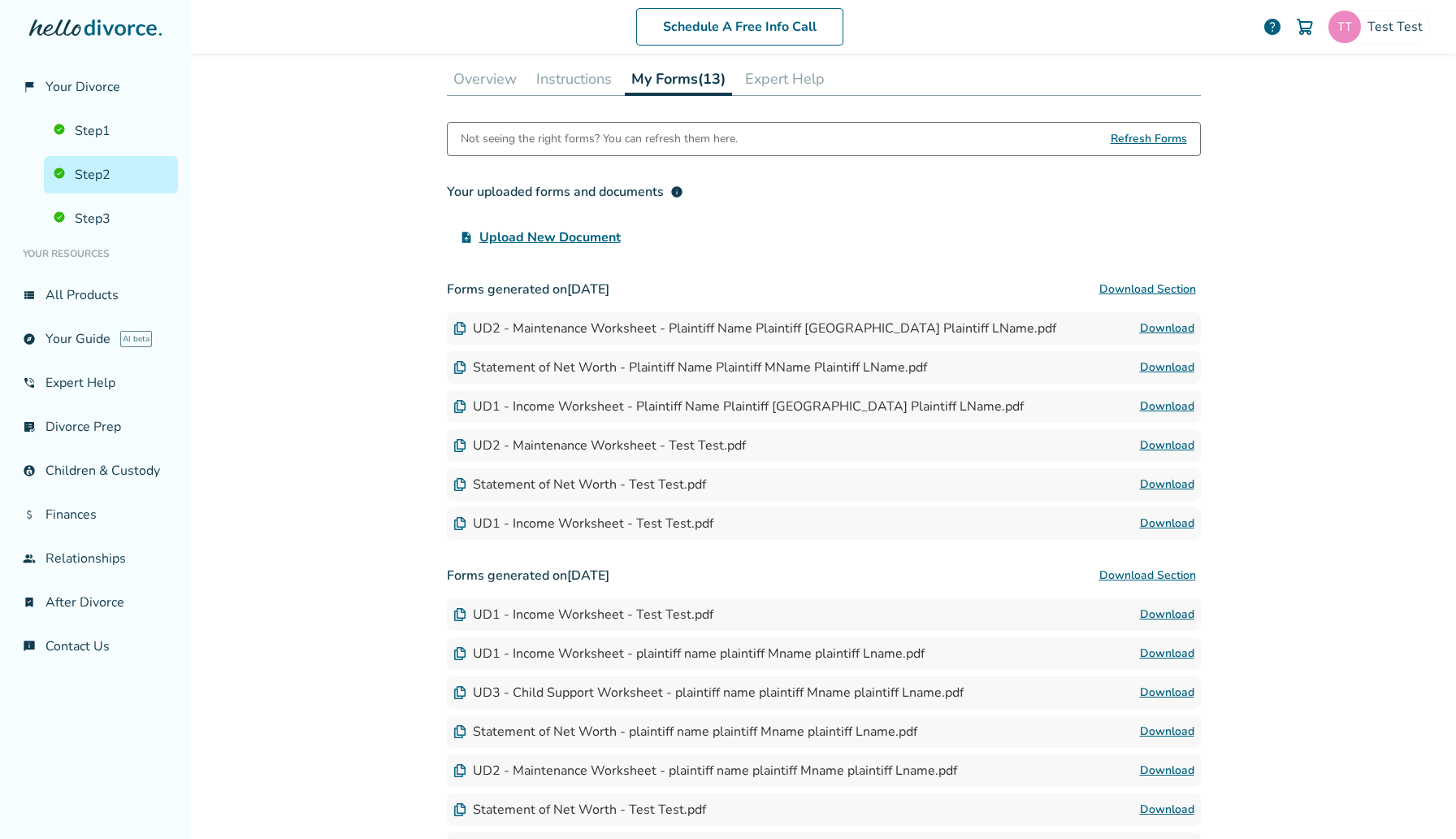
click at [413, 322] on div "Schedule A Free Info Call Test Test help Schedule A Free Call Test Test [EMAIL_…" at bounding box center [823, 419] width 1264 height 839
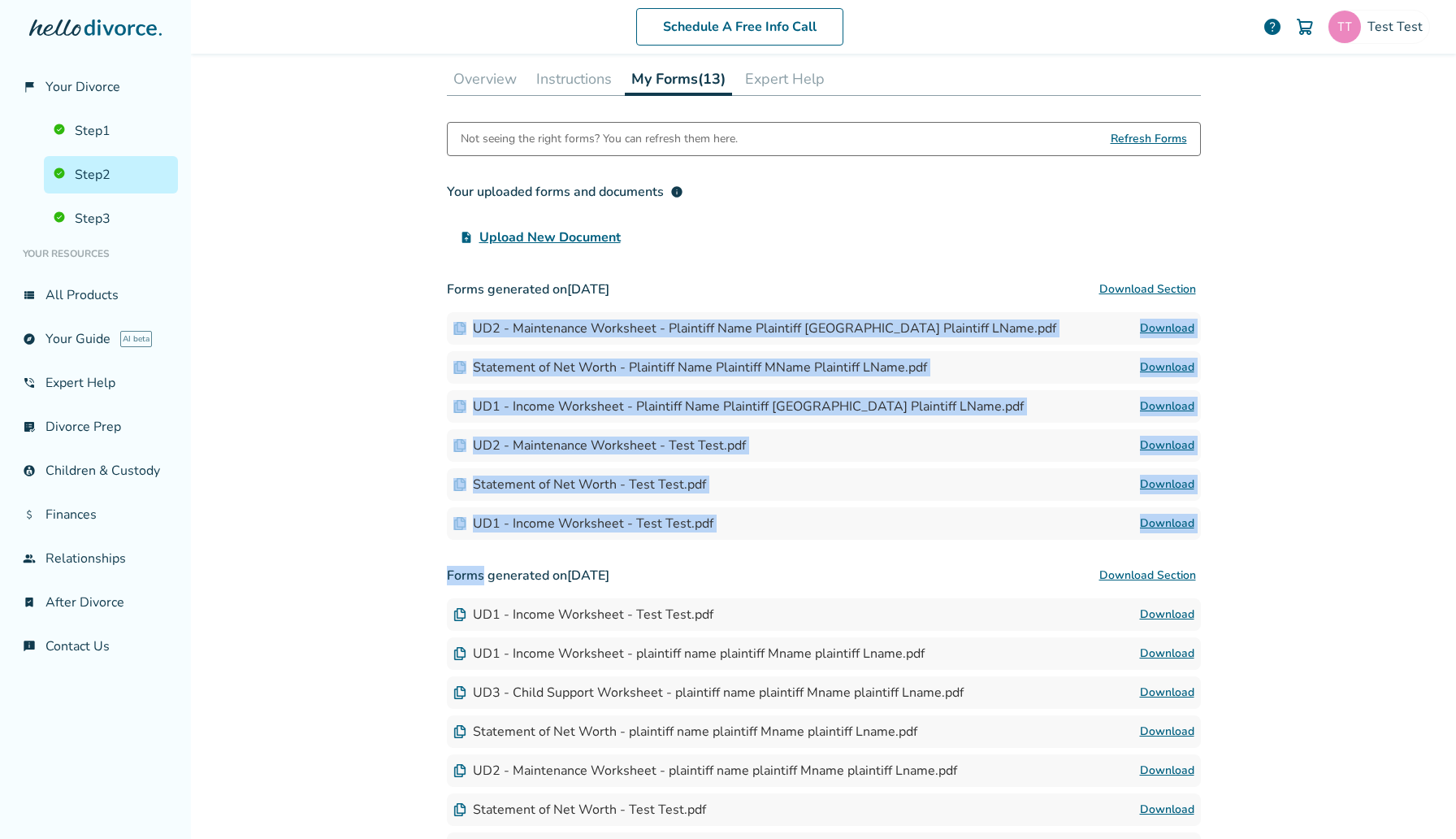
drag, startPoint x: 413, startPoint y: 322, endPoint x: 942, endPoint y: 560, distance: 580.1
click at [942, 560] on div "Schedule A Free Info Call Test Test help Schedule A Free Call Test Test [EMAIL_…" at bounding box center [823, 419] width 1264 height 839
click at [942, 560] on h3 "Forms generated on [DATE] Download Section" at bounding box center [823, 574] width 754 height 32
drag, startPoint x: 1284, startPoint y: 521, endPoint x: 397, endPoint y: 312, distance: 911.3
click at [397, 312] on div "Schedule A Free Info Call Test Test help Schedule A Free Call Test Test [EMAIL_…" at bounding box center [823, 419] width 1264 height 839
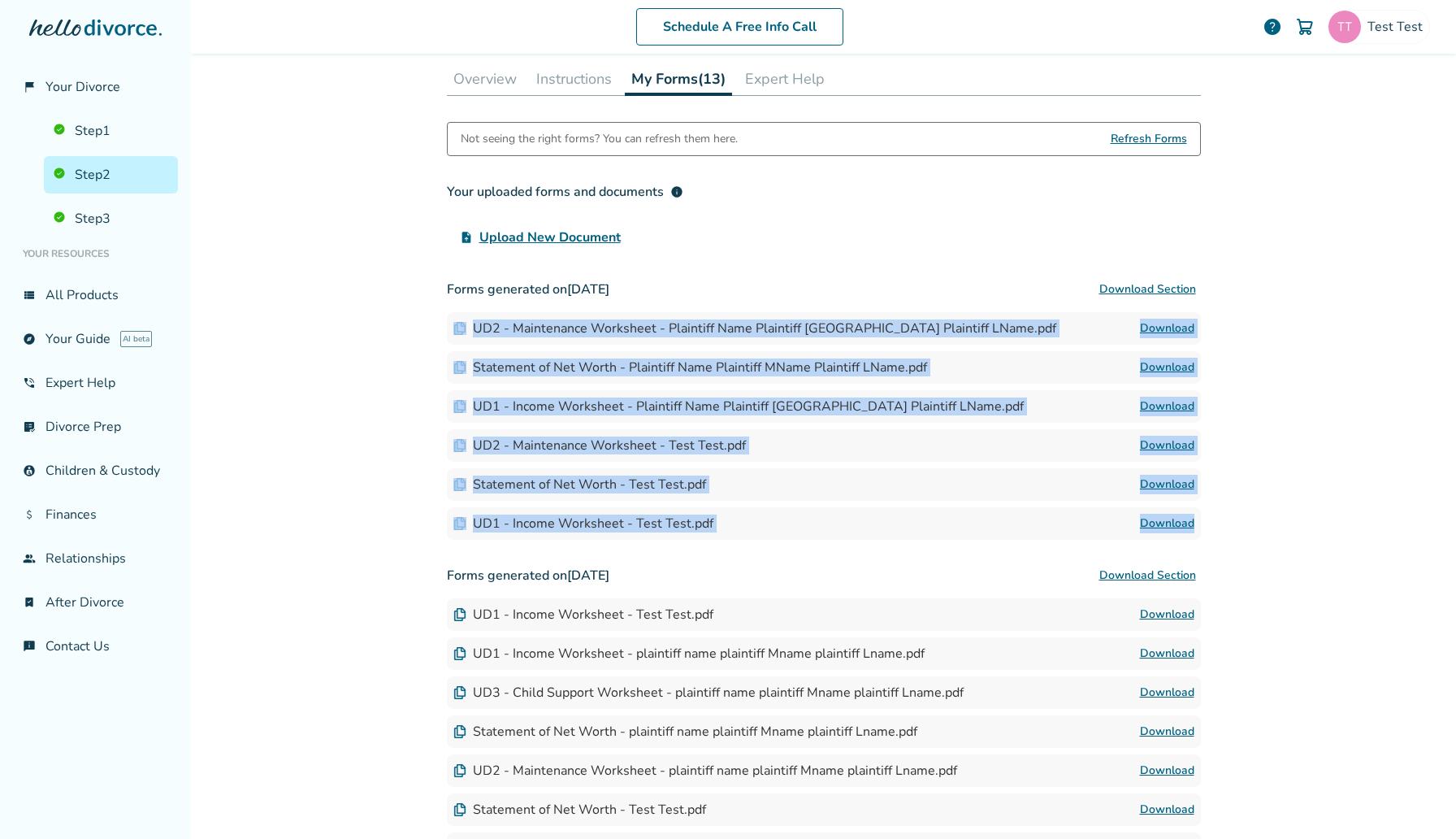
click at [397, 312] on div "Schedule A Free Info Call Test Test help Schedule A Free Call Test Test [EMAIL_…" at bounding box center [823, 419] width 1264 height 839
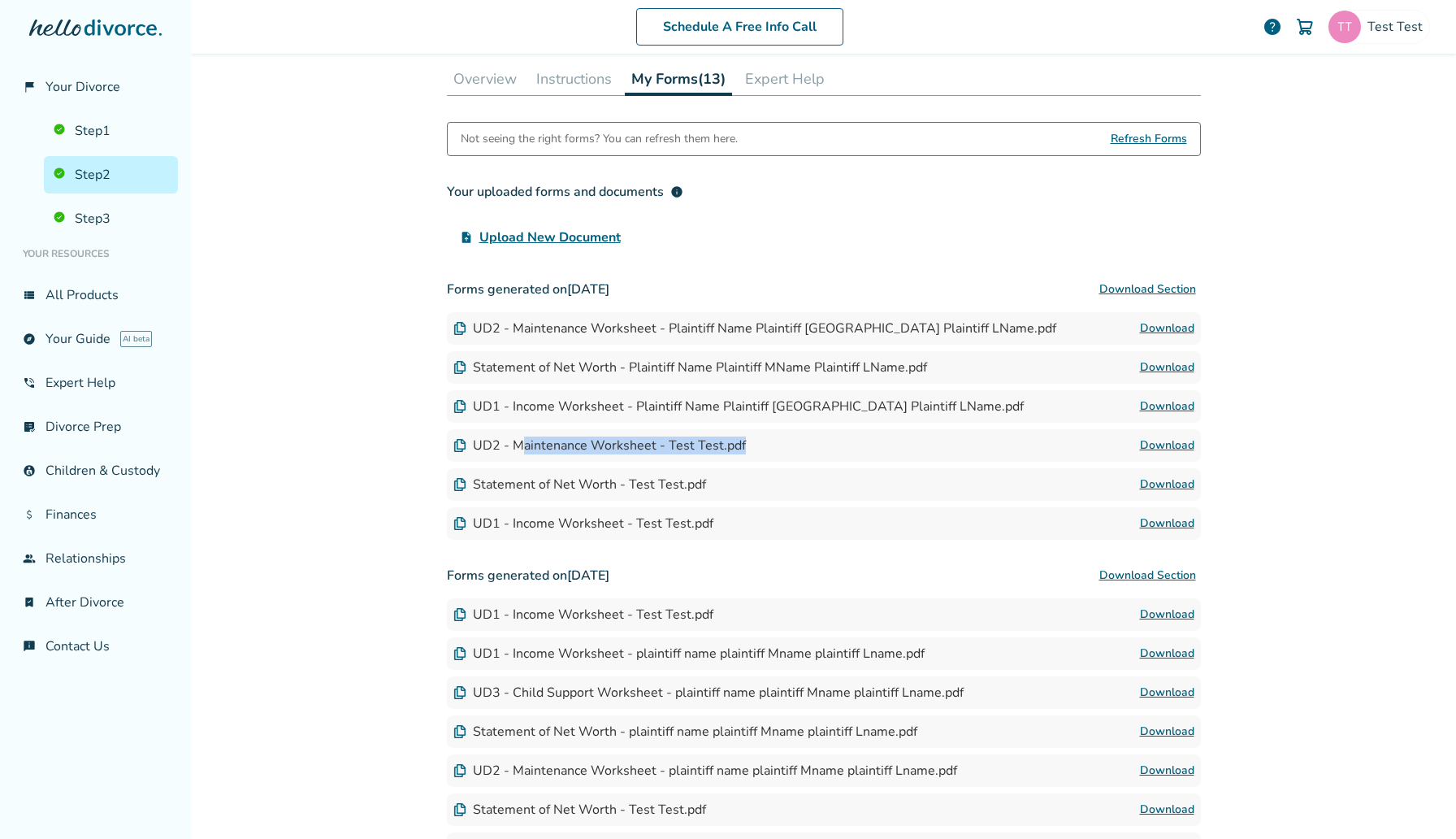
drag, startPoint x: 523, startPoint y: 445, endPoint x: 597, endPoint y: 456, distance: 74.8
click at [597, 456] on div "UD2 - Maintenance Worksheet - Test Test.pdf Download" at bounding box center [823, 445] width 754 height 32
click at [636, 526] on div "UD1 - Income Worksheet - Test Test.pdf" at bounding box center [584, 523] width 260 height 18
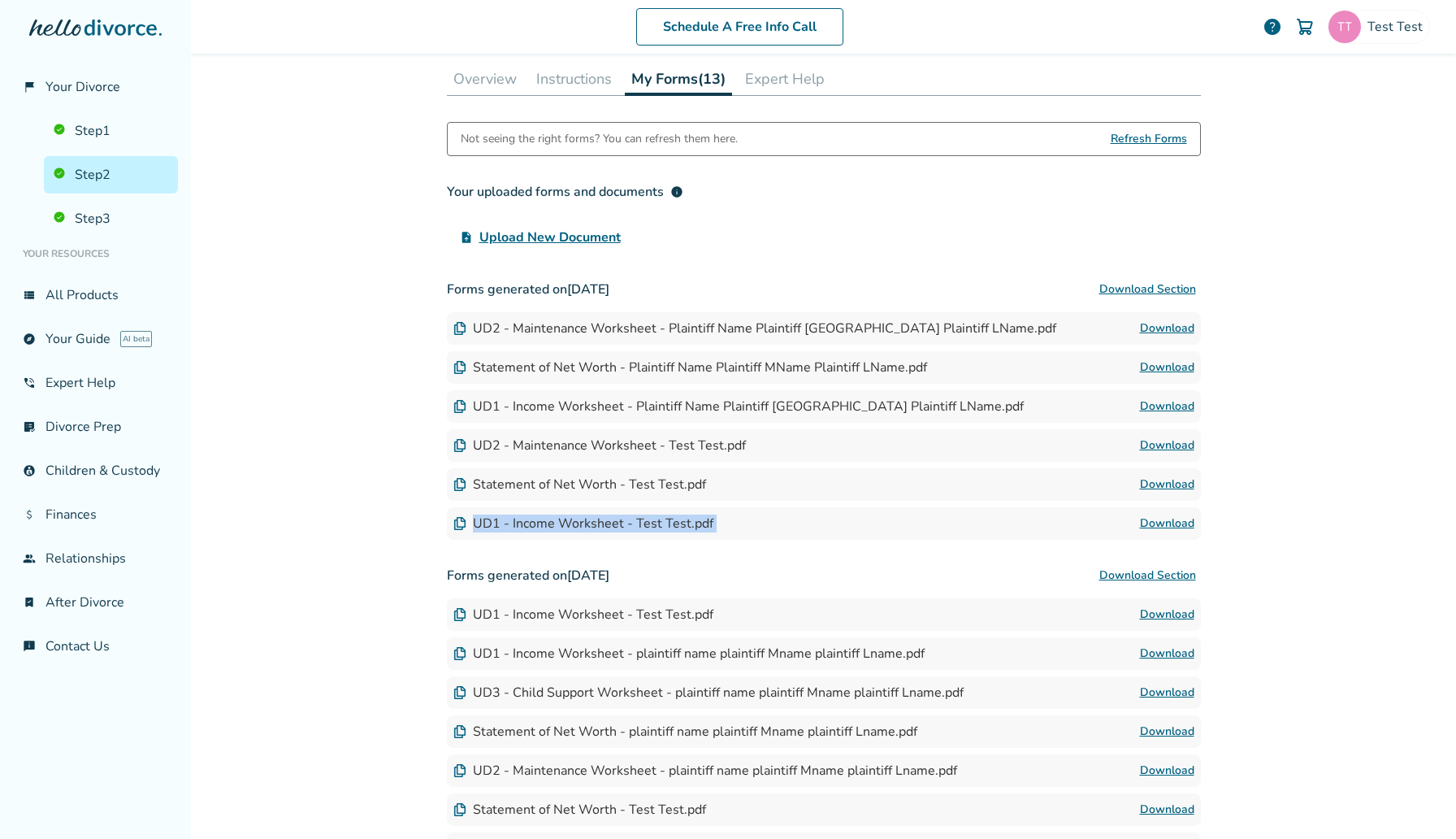
click at [1165, 525] on link "Download" at bounding box center [1166, 523] width 55 height 19
